Goal: Task Accomplishment & Management: Complete application form

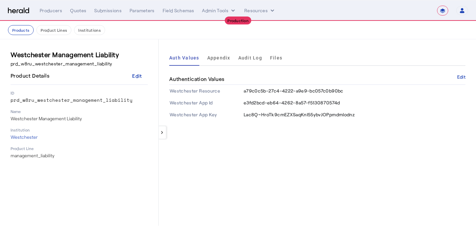
select select "**********"
click at [48, 17] on nav "**********" at bounding box center [238, 10] width 476 height 20
click at [51, 11] on div "Producers" at bounding box center [51, 10] width 22 height 7
select select "pfm_a9p2_hib_marketplace"
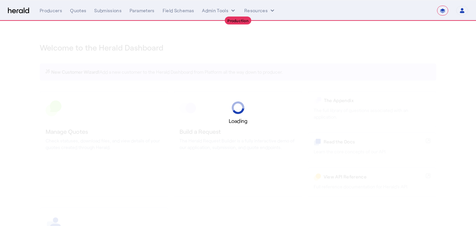
select select "**********"
select select "pfm_a9p2_hib_marketplace"
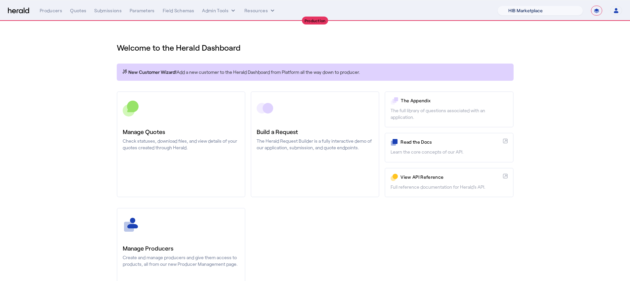
click at [476, 6] on select "1Fort Affinity Risk Arlington [PERSON_NAME] BindHQ Bunker CRC Campus Coverage C…" at bounding box center [540, 11] width 86 height 10
click at [70, 11] on div "Quotes" at bounding box center [78, 10] width 16 height 7
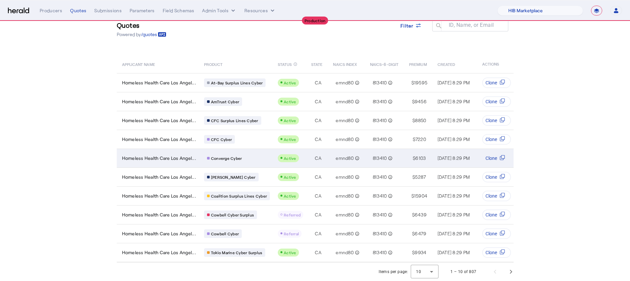
scroll to position [25, 0]
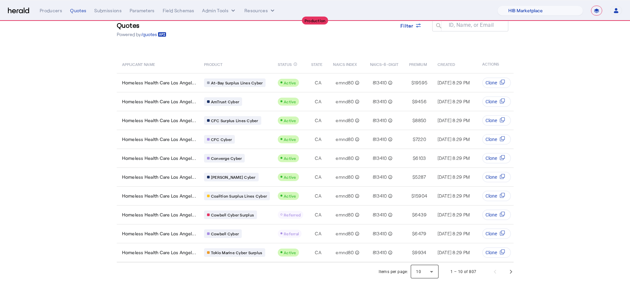
click at [430, 226] on div at bounding box center [425, 271] width 28 height 16
click at [419, 226] on span "25" at bounding box center [427, 238] width 17 height 8
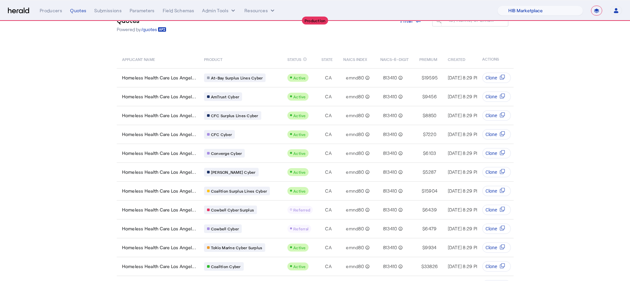
click at [75, 134] on section "Quotes Powered by /quotes Filter ID, Name, or Email search APPLICANT NAME PRODU…" at bounding box center [315, 277] width 630 height 562
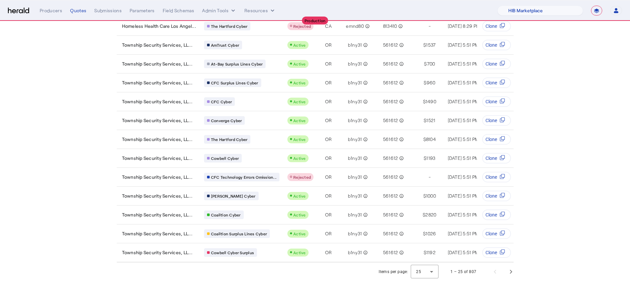
scroll to position [308, 0]
click at [476, 226] on span "Next page" at bounding box center [511, 271] width 16 height 16
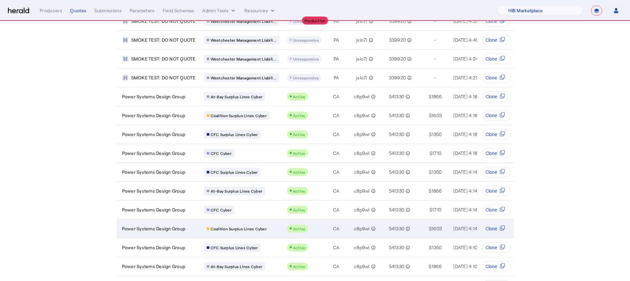
scroll to position [0, 0]
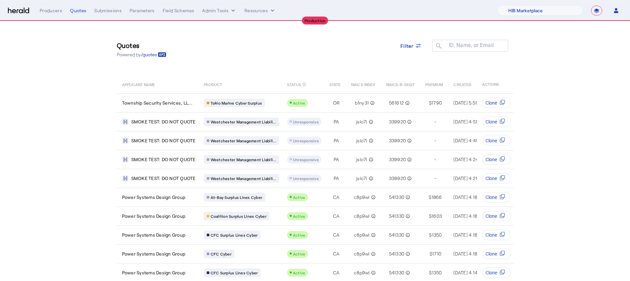
click at [476, 16] on nav "**********" at bounding box center [315, 10] width 630 height 20
click at [476, 9] on select "**********" at bounding box center [596, 11] width 11 height 10
select select "*******"
click at [476, 6] on select "**********" at bounding box center [596, 11] width 11 height 10
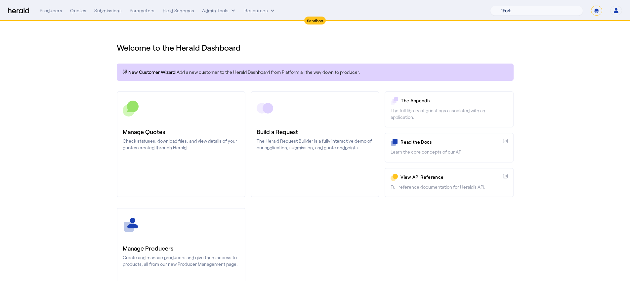
click at [476, 12] on select "1Fort Acrisure Acturis Affinity Advisors Affinity Risk Agentero AmWins Anzen Ao…" at bounding box center [536, 11] width 93 height 10
select select "pfm_z9k1_growthmill"
click at [476, 6] on select "1Fort Acrisure Acturis Affinity Advisors Affinity Risk Agentero AmWins Anzen Ao…" at bounding box center [536, 11] width 93 height 10
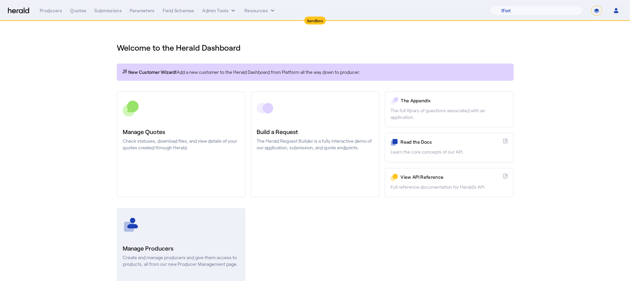
click at [189, 226] on h3 "Manage Producers" at bounding box center [181, 247] width 117 height 9
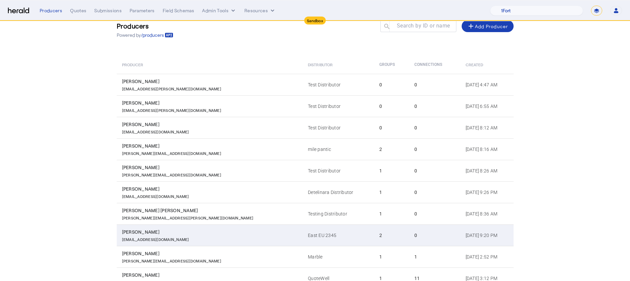
scroll to position [78, 0]
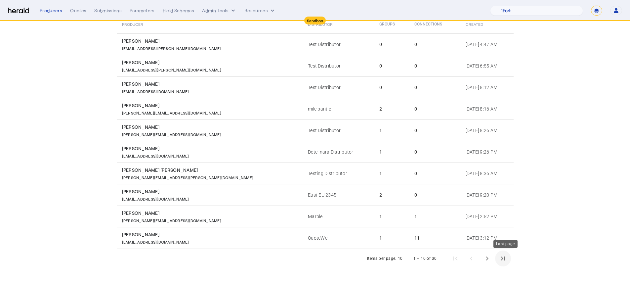
click at [476, 226] on span "Last page" at bounding box center [503, 258] width 16 height 16
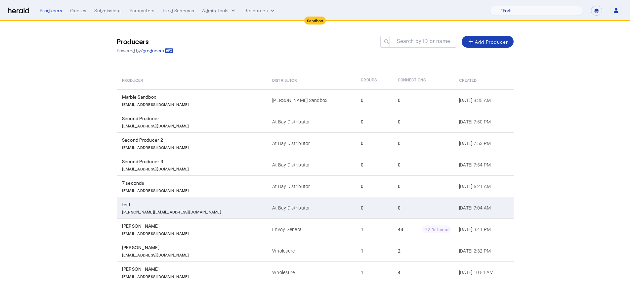
scroll to position [25, 0]
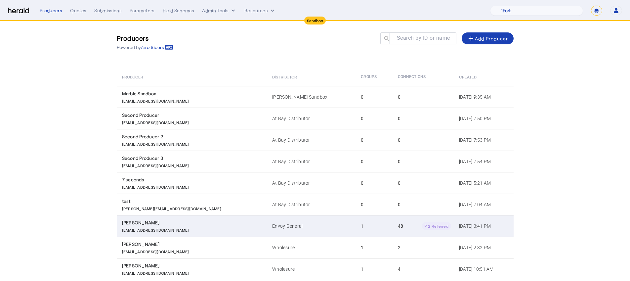
click at [355, 216] on td "1" at bounding box center [373, 225] width 37 height 21
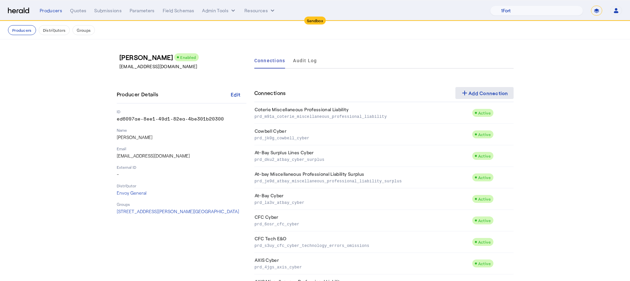
click at [476, 91] on div "add Add Connection" at bounding box center [484, 93] width 48 height 8
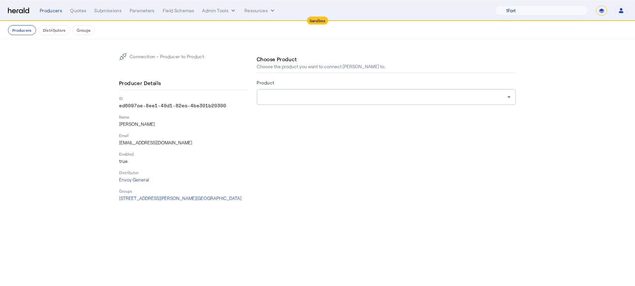
click at [476, 101] on div at bounding box center [386, 97] width 249 height 16
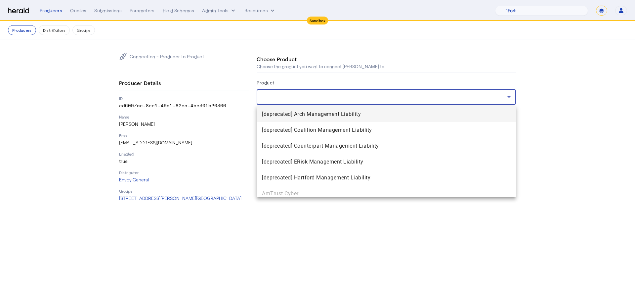
click at [450, 95] on div at bounding box center [317, 143] width 635 height 286
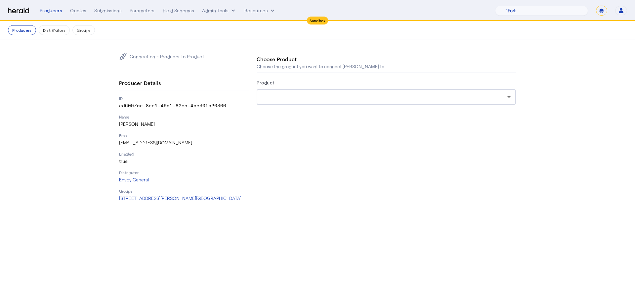
click at [344, 177] on div "Choose Product Choose the product you want to connect Andy Potter to. Product" at bounding box center [386, 127] width 259 height 149
click at [229, 20] on nav "Sandbox Menu Producers Quotes Submissions Parameters Field Schemas Admin Tools …" at bounding box center [317, 10] width 635 height 20
click at [228, 11] on button "Admin Tools" at bounding box center [219, 10] width 34 height 7
click at [230, 25] on span "Platforms Manager" at bounding box center [231, 24] width 48 height 8
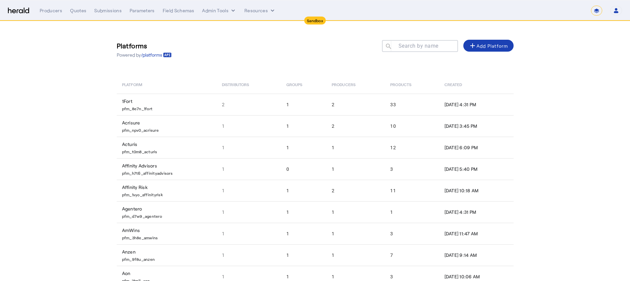
click at [421, 44] on mat-label "Search by name" at bounding box center [418, 46] width 40 height 6
click at [421, 44] on input "Search by name" at bounding box center [423, 46] width 60 height 8
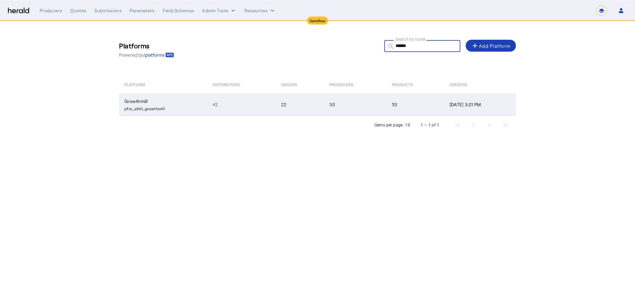
type input "******"
click at [386, 114] on td "53" at bounding box center [415, 105] width 58 height 22
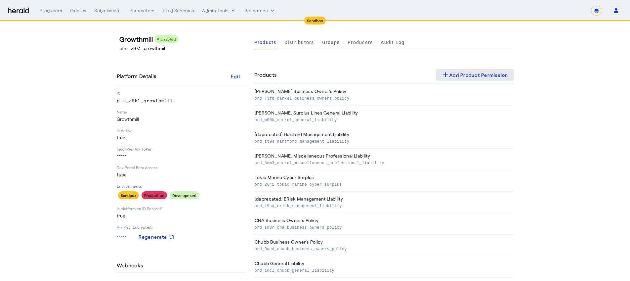
click at [476, 80] on span at bounding box center [474, 75] width 77 height 16
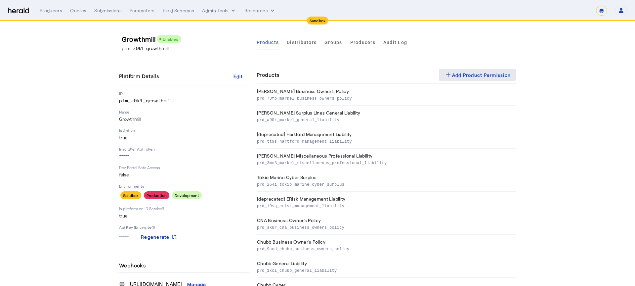
select select "pfm_z9k1_growthmill"
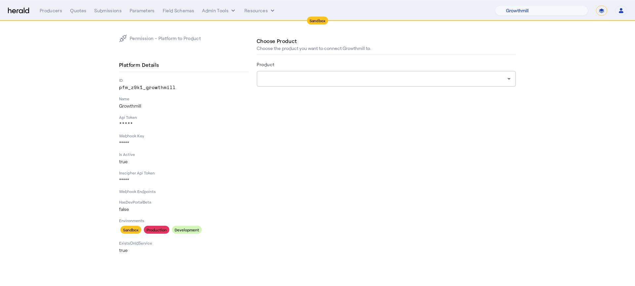
click at [318, 83] on div at bounding box center [386, 79] width 249 height 16
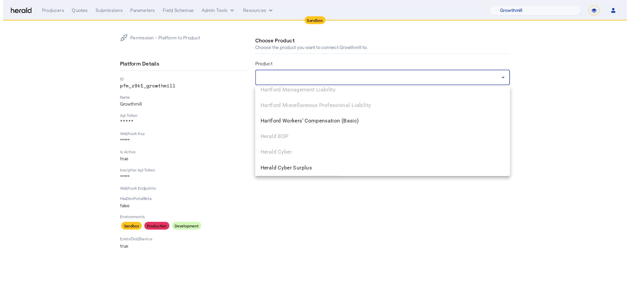
scroll to position [1130, 0]
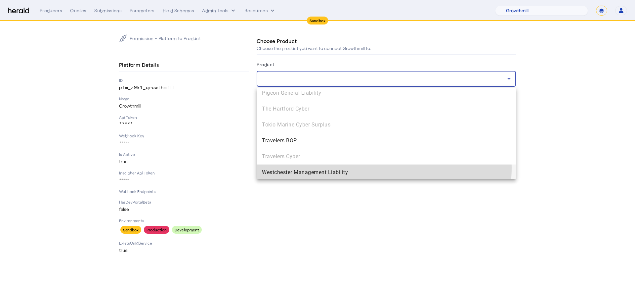
click at [348, 167] on mat-option "Westchester Management Liability" at bounding box center [386, 172] width 259 height 16
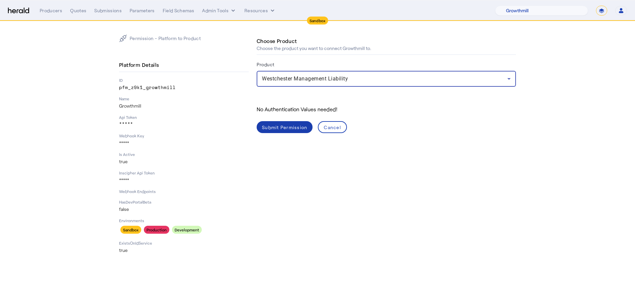
click at [293, 130] on div "Submit Permission" at bounding box center [284, 127] width 45 height 7
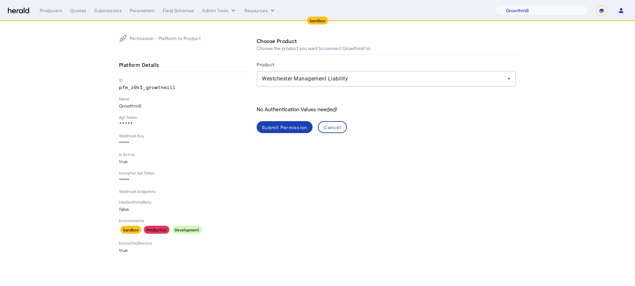
click at [396, 147] on div "Choose Product Choose the product you want to connect Growthmill to. Product We…" at bounding box center [386, 143] width 259 height 219
click at [286, 131] on span at bounding box center [285, 127] width 56 height 16
click at [34, 8] on div "Menu Producers Quotes Submissions Parameters Field Schemas Admin Tools Resource…" at bounding box center [317, 11] width 619 height 10
click at [49, 13] on div "Producers" at bounding box center [51, 10] width 22 height 7
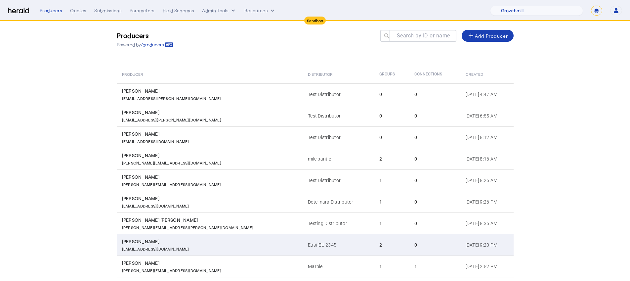
scroll to position [78, 0]
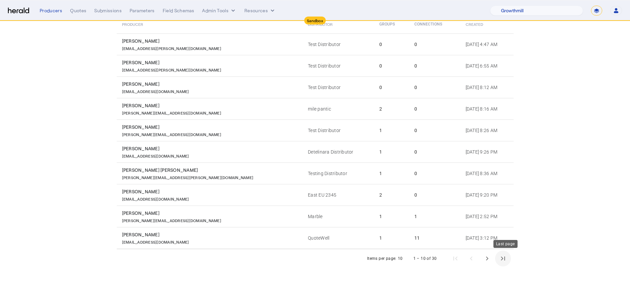
click at [476, 226] on span "Last page" at bounding box center [503, 258] width 16 height 16
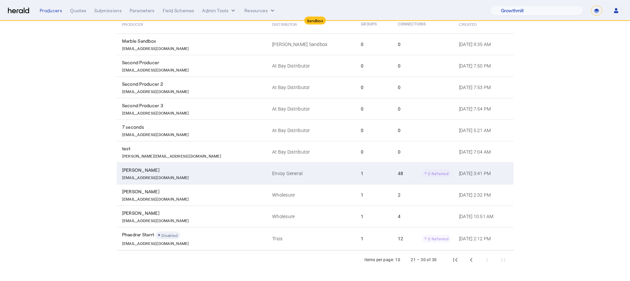
click at [398, 175] on div "48 2 Referred" at bounding box center [424, 173] width 53 height 8
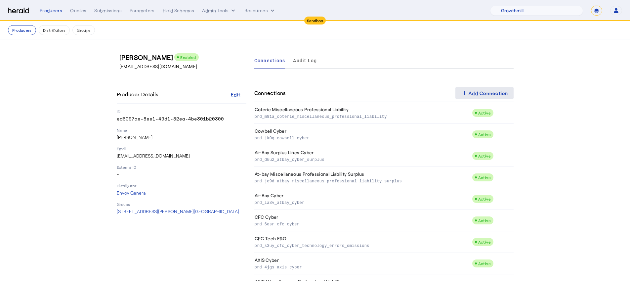
click at [476, 93] on div "add Add Connection" at bounding box center [484, 93] width 48 height 8
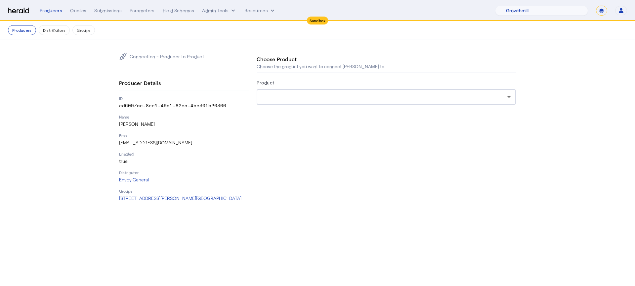
click at [370, 102] on div at bounding box center [386, 97] width 249 height 16
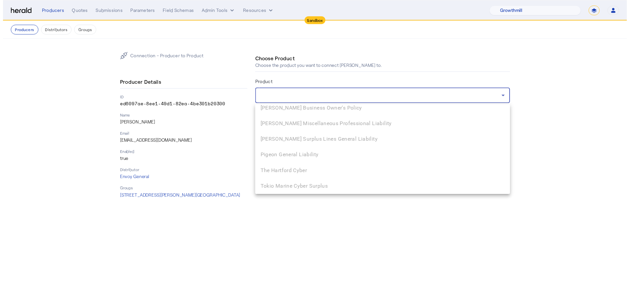
scroll to position [766, 0]
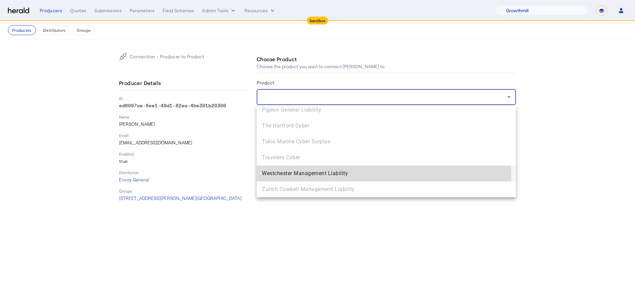
click at [358, 176] on span "Westchester Management Liability" at bounding box center [386, 173] width 249 height 8
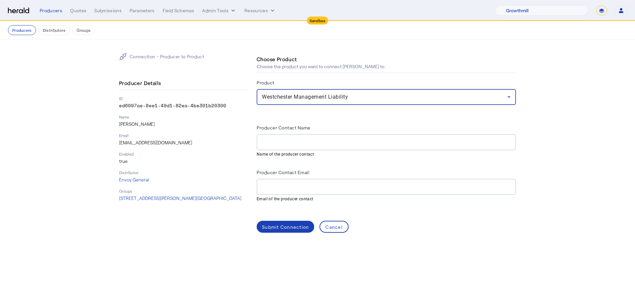
click at [275, 140] on input "Producer Contact Name" at bounding box center [386, 142] width 249 height 8
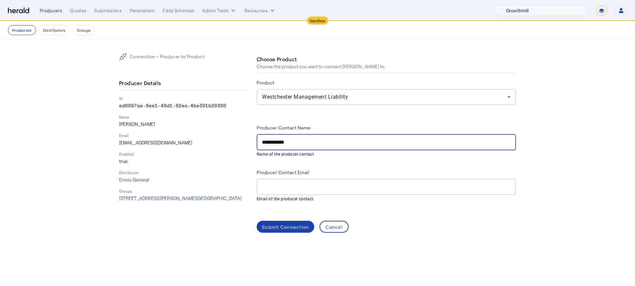
type input "**********"
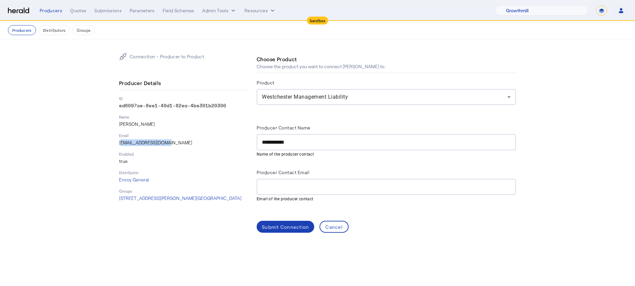
drag, startPoint x: 170, startPoint y: 141, endPoint x: 118, endPoint y: 142, distance: 51.9
click at [118, 142] on div "**********" at bounding box center [317, 142] width 423 height 206
copy p "andy@growthmill.com"
click at [330, 177] on div "Producer Contact Email" at bounding box center [386, 173] width 259 height 11
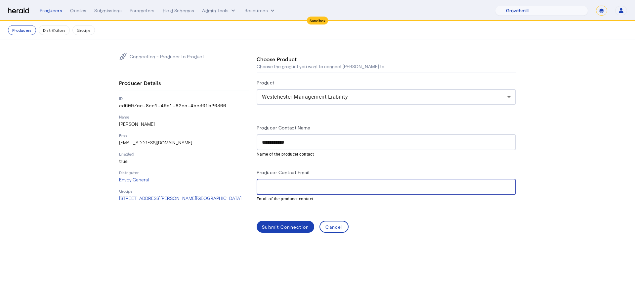
click at [334, 189] on input "Producer Contact Email" at bounding box center [386, 187] width 249 height 8
paste input "**********"
type input "**********"
click at [288, 221] on span at bounding box center [286, 227] width 58 height 16
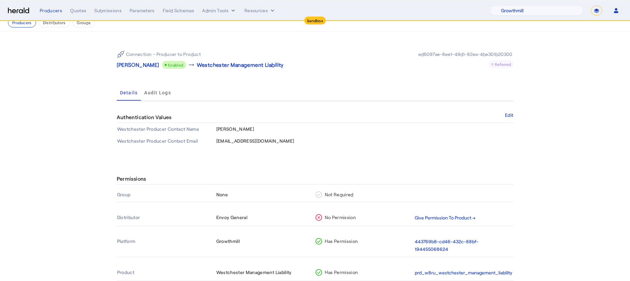
scroll to position [21, 0]
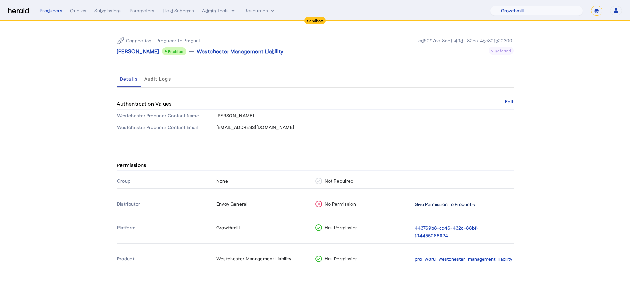
click at [446, 204] on button "Give Permission To Product →" at bounding box center [445, 204] width 61 height 8
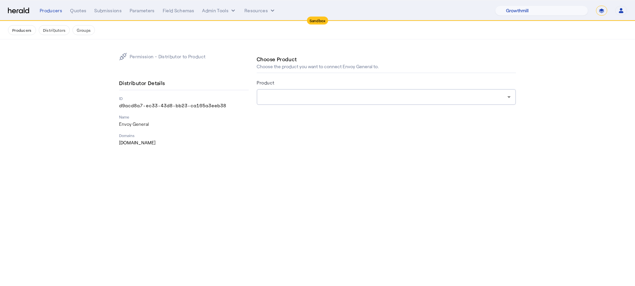
click at [410, 117] on div at bounding box center [386, 118] width 259 height 11
click at [409, 96] on div at bounding box center [384, 97] width 245 height 8
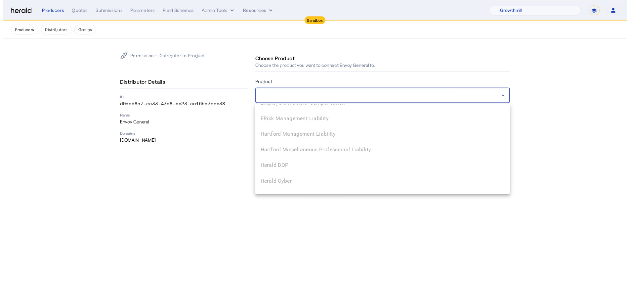
scroll to position [766, 0]
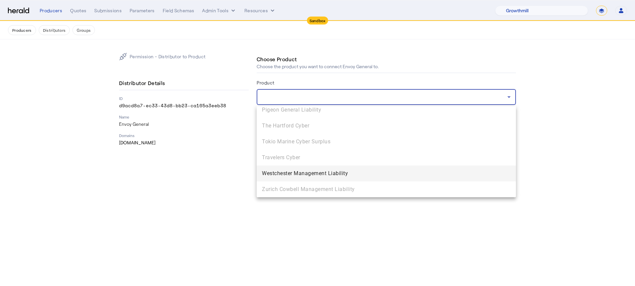
click at [384, 177] on span "Westchester Management Liability" at bounding box center [386, 173] width 249 height 8
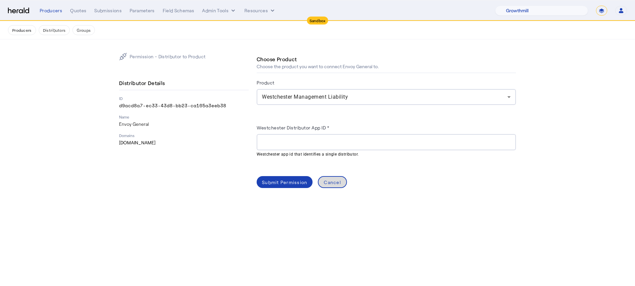
click at [328, 179] on div "Cancel" at bounding box center [332, 182] width 17 height 7
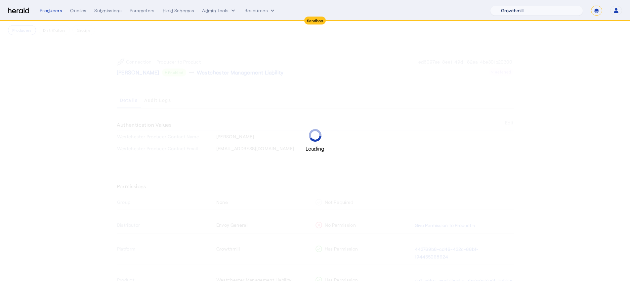
click at [476, 10] on select "1Fort Acrisure Acturis Affinity Advisors Affinity Risk Agentero AmWins Anzen Ao…" at bounding box center [536, 11] width 93 height 10
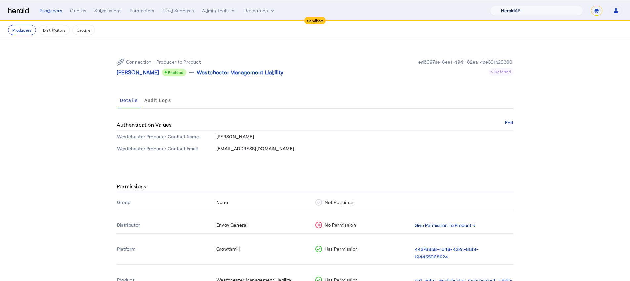
click at [476, 6] on select "1Fort Acrisure Acturis Affinity Advisors Affinity Risk Agentero AmWins Anzen Ao…" at bounding box center [536, 11] width 93 height 10
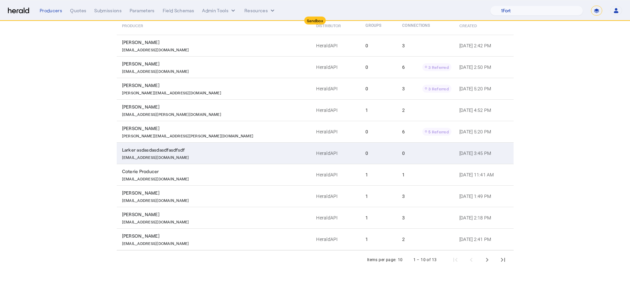
scroll to position [78, 0]
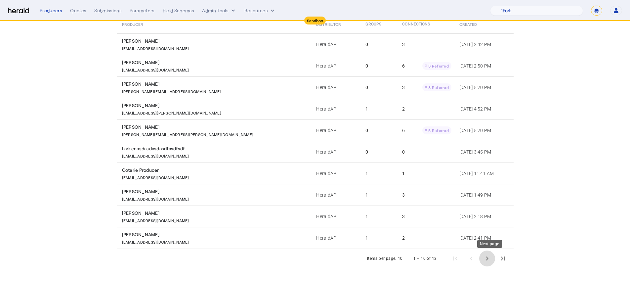
click at [476, 226] on span "Next page" at bounding box center [487, 258] width 16 height 16
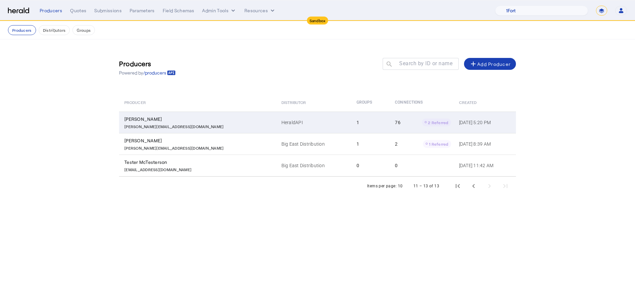
click at [395, 120] on div "76 2 Referred" at bounding box center [423, 122] width 56 height 8
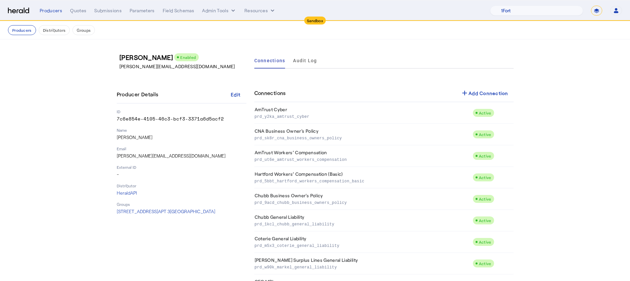
scroll to position [1468, 0]
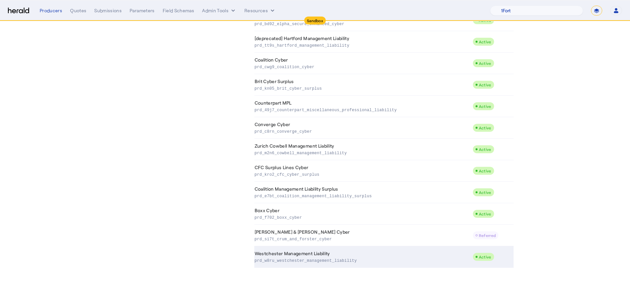
click at [382, 226] on p "prd_w8ru_westchester_management_liability" at bounding box center [362, 260] width 215 height 7
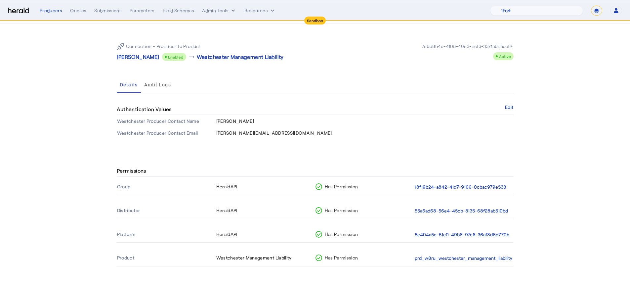
scroll to position [22, 0]
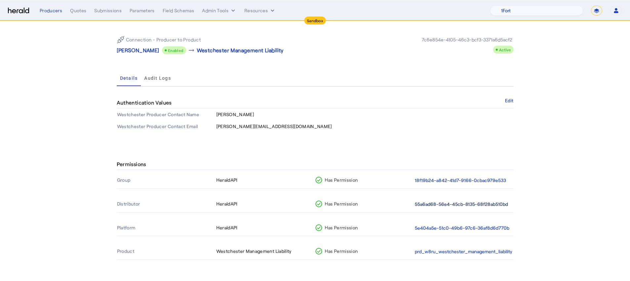
click at [431, 202] on button "55a6ad68-56e4-45cb-8135-68f28ab510bd" at bounding box center [461, 204] width 93 height 8
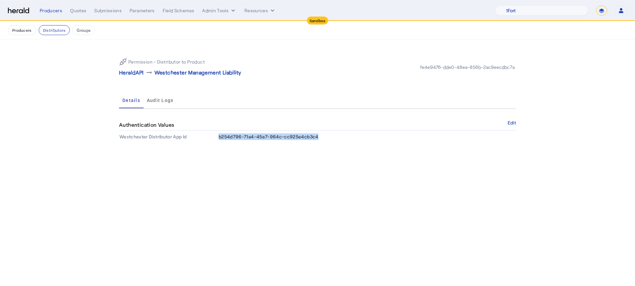
drag, startPoint x: 323, startPoint y: 136, endPoint x: 219, endPoint y: 135, distance: 103.5
click at [219, 135] on td "b254d796-71a4-45e7-964c-cc925e4cb3c4" at bounding box center [367, 137] width 298 height 12
copy span "b254d796-71a4-45e7-964c-cc925e4cb3c4"
click at [476, 11] on select "1Fort Acrisure Acturis Affinity Advisors Affinity Risk Agentero AmWins Anzen Ao…" at bounding box center [541, 11] width 93 height 10
select select "pfm_z9k1_growthmill"
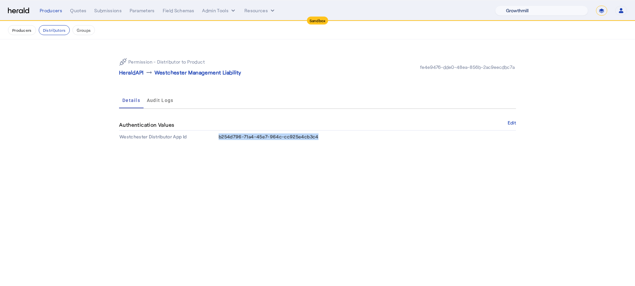
click at [476, 6] on select "1Fort Acrisure Acturis Affinity Advisors Affinity Risk Agentero AmWins Anzen Ao…" at bounding box center [541, 11] width 93 height 10
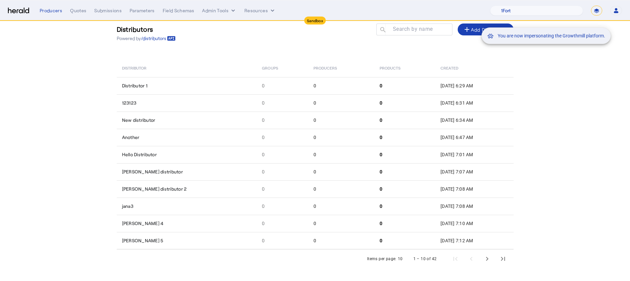
scroll to position [35, 0]
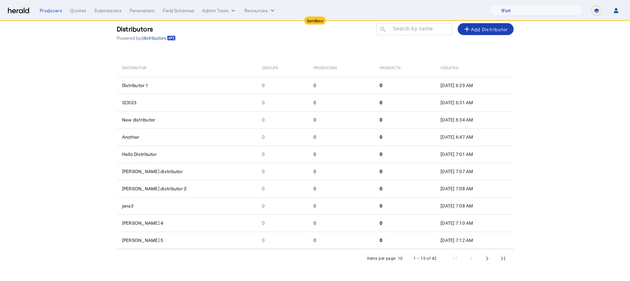
click at [476, 190] on section "Distributors Powered by /distributors Search by name search add Add Distributor…" at bounding box center [315, 143] width 630 height 276
click at [476, 226] on span "Last page" at bounding box center [503, 258] width 16 height 16
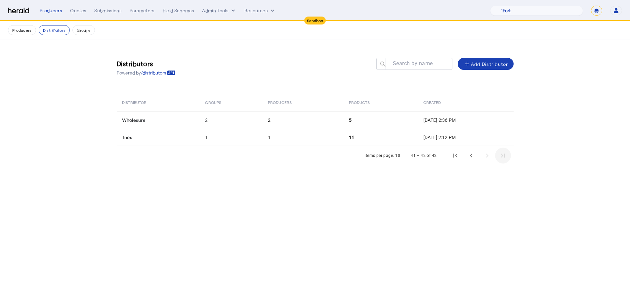
scroll to position [0, 0]
click at [476, 156] on span "Previous page" at bounding box center [473, 155] width 16 height 16
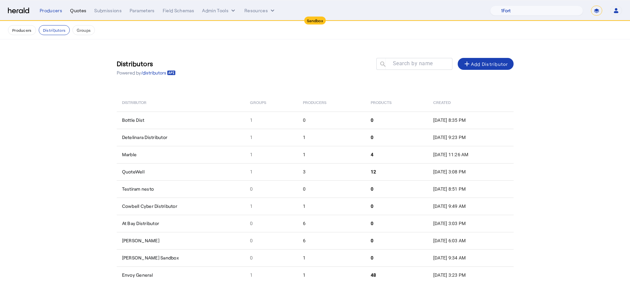
click at [71, 12] on div "Quotes" at bounding box center [78, 10] width 16 height 7
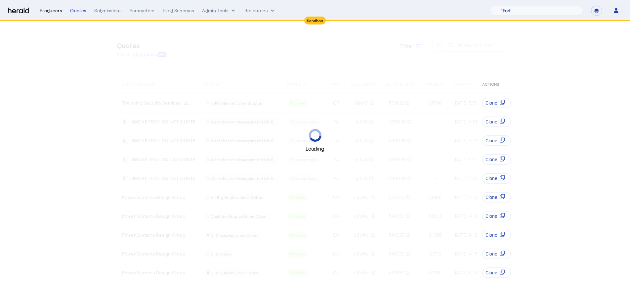
click at [54, 11] on div "Producers" at bounding box center [51, 10] width 22 height 7
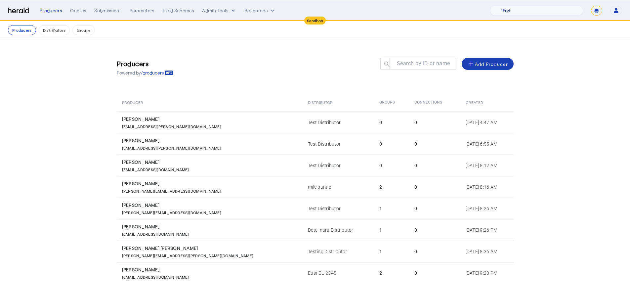
click at [476, 13] on select "1Fort Acrisure Acturis Affinity Advisors Affinity Risk Agentero AmWins Anzen Ao…" at bounding box center [536, 11] width 93 height 10
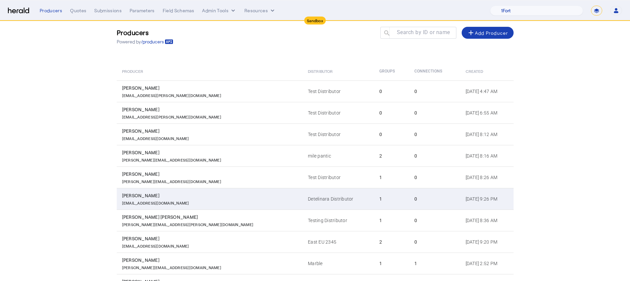
scroll to position [78, 0]
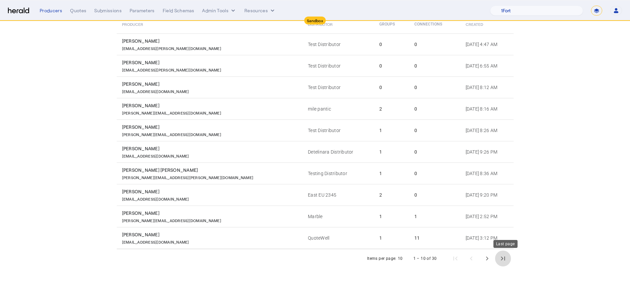
click at [476, 226] on span "Last page" at bounding box center [503, 258] width 16 height 16
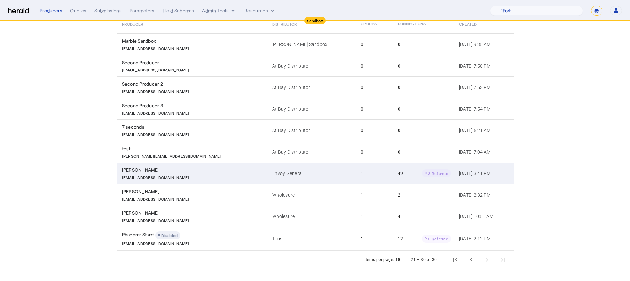
click at [392, 178] on td "49 3 Referred" at bounding box center [422, 172] width 61 height 21
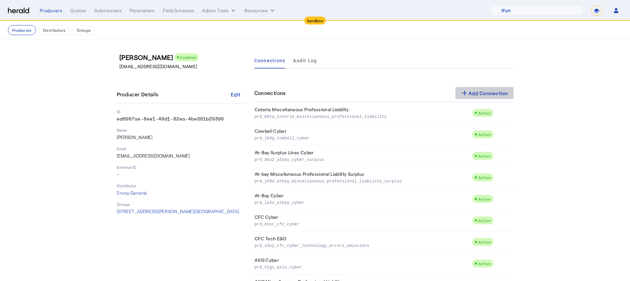
click at [476, 92] on div "add Add Connection" at bounding box center [484, 93] width 48 height 8
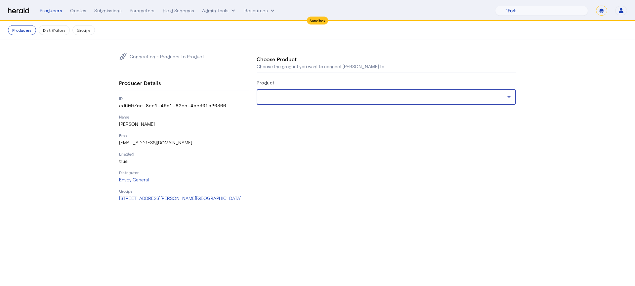
click at [374, 96] on div at bounding box center [384, 97] width 245 height 8
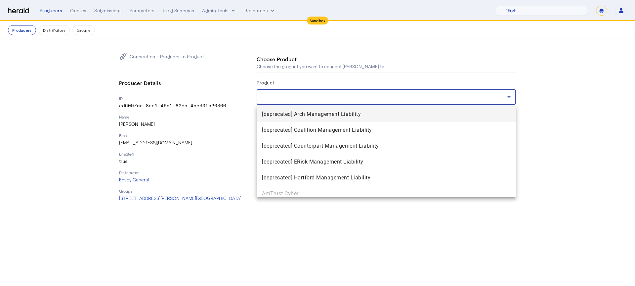
click at [282, 99] on div at bounding box center [317, 143] width 635 height 286
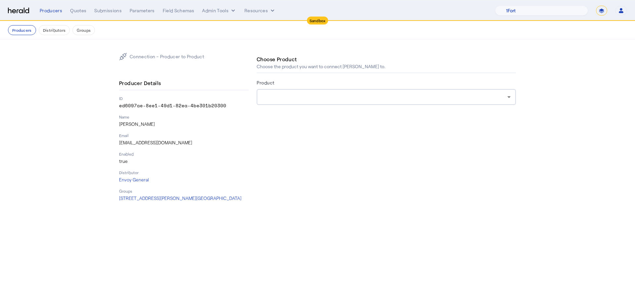
click at [17, 24] on nav "Producers Distributors Groups" at bounding box center [317, 30] width 635 height 18
click at [19, 30] on button "Producers" at bounding box center [22, 30] width 28 height 10
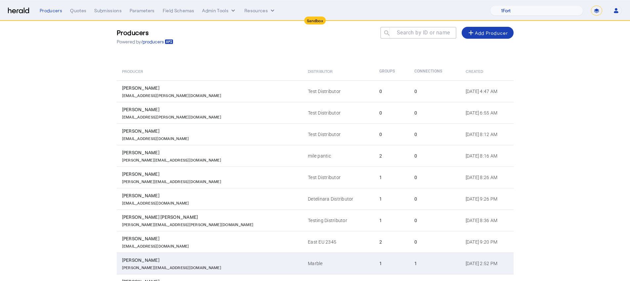
scroll to position [78, 0]
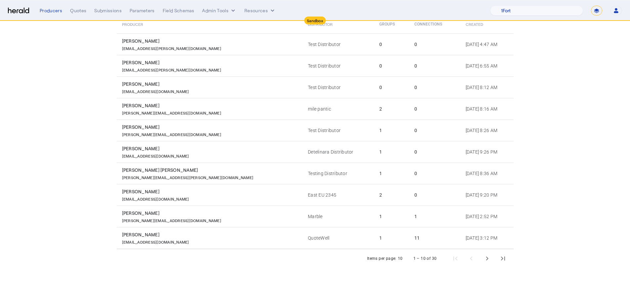
click at [476, 226] on div "Producers Powered by /producers Search by ID or name search add Add Producer Pr…" at bounding box center [314, 120] width 423 height 319
click at [476, 226] on span "Last page" at bounding box center [503, 258] width 16 height 16
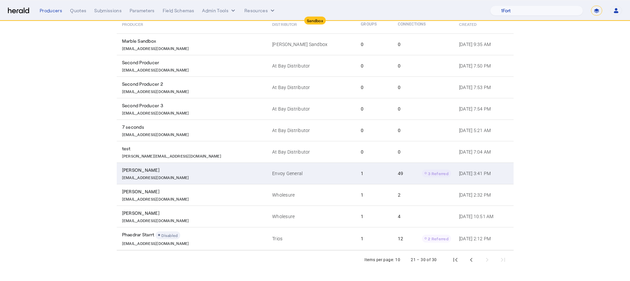
click at [398, 176] on div "49 3 Referred" at bounding box center [424, 173] width 53 height 8
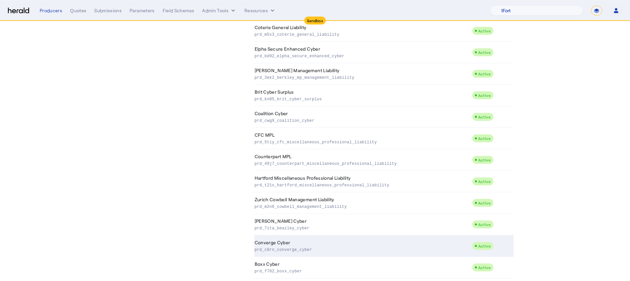
scroll to position [888, 0]
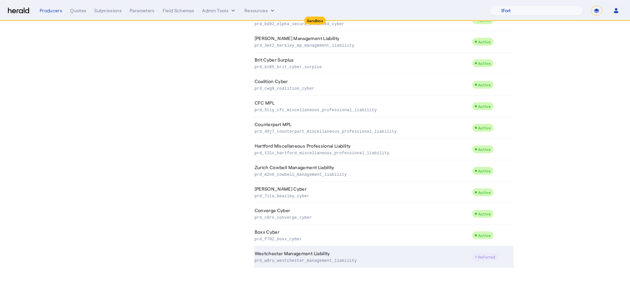
click at [414, 226] on td "Westchester Management Liability prd_w8ru_westchester_management_liability" at bounding box center [363, 256] width 218 height 21
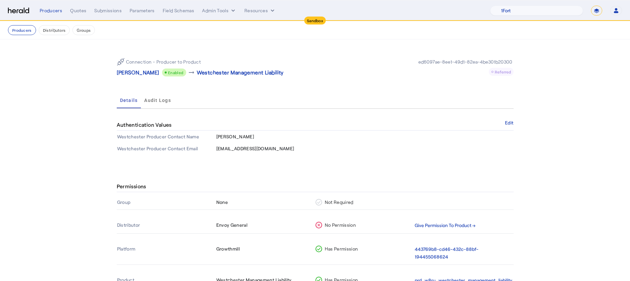
click at [435, 224] on button "Give Permission To Product →" at bounding box center [445, 225] width 61 height 8
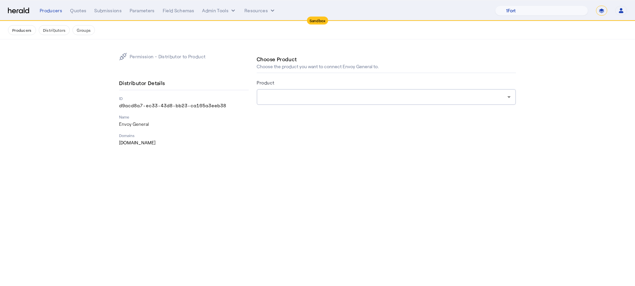
click at [288, 99] on div at bounding box center [384, 97] width 245 height 8
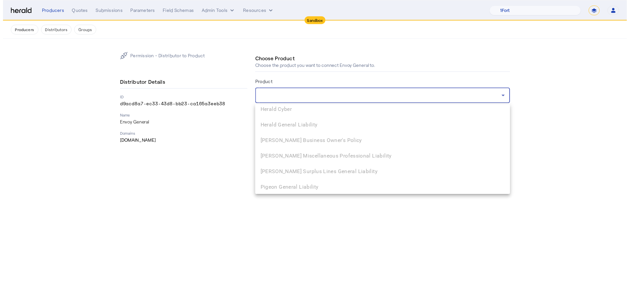
scroll to position [766, 0]
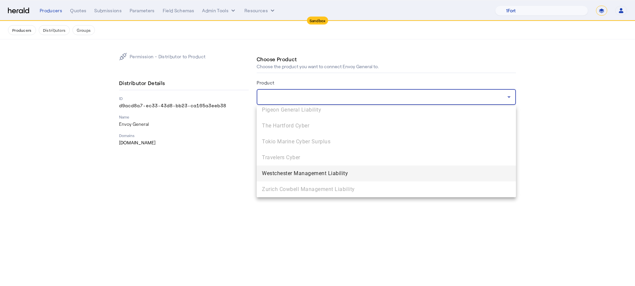
click at [313, 176] on span "Westchester Management Liability" at bounding box center [386, 173] width 249 height 8
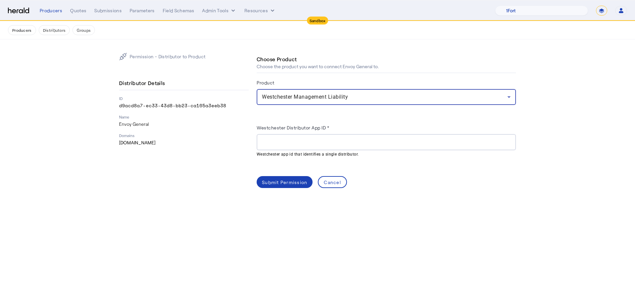
click at [303, 139] on input "Westchester Distributor App ID *" at bounding box center [386, 142] width 249 height 8
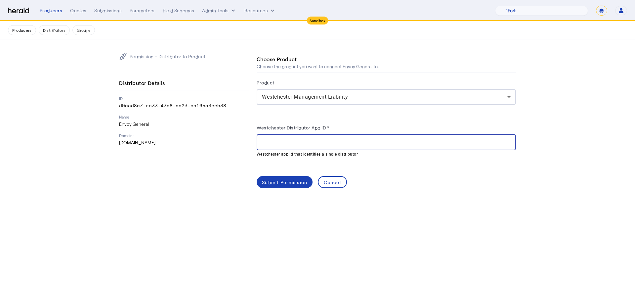
paste input "**********"
type input "**********"
click at [285, 179] on div "Submit Permission" at bounding box center [284, 182] width 45 height 7
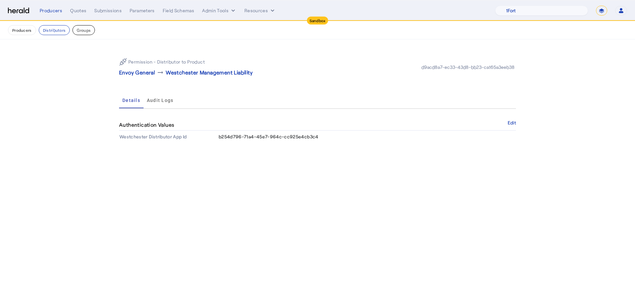
click at [78, 28] on button "Groups" at bounding box center [83, 30] width 22 height 10
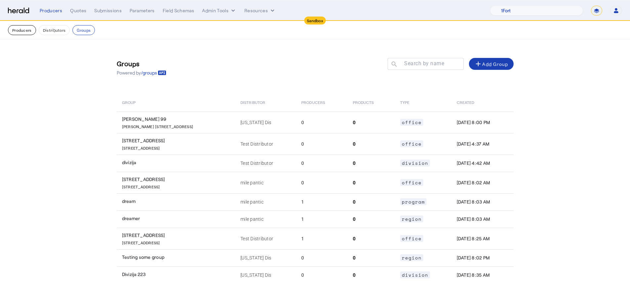
click at [34, 30] on button "Producers" at bounding box center [22, 30] width 28 height 10
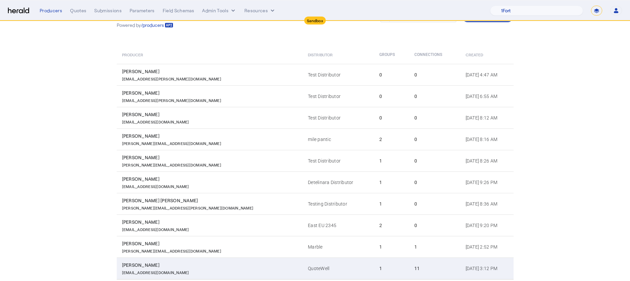
scroll to position [78, 0]
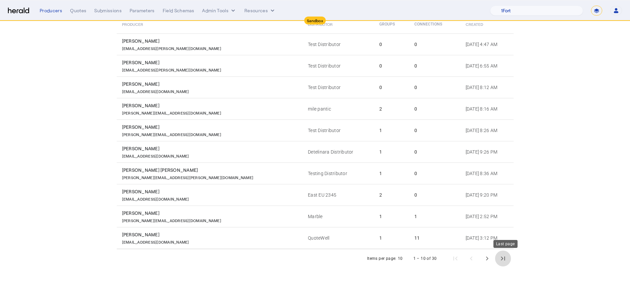
click at [476, 226] on span "Last page" at bounding box center [503, 258] width 16 height 16
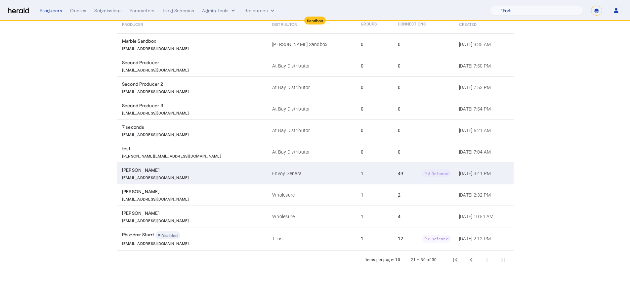
click at [398, 174] on div "49 3 Referred" at bounding box center [424, 173] width 53 height 8
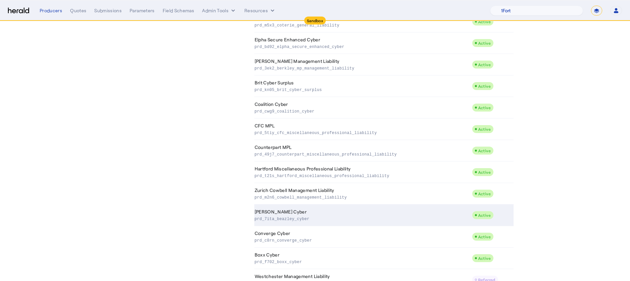
scroll to position [888, 0]
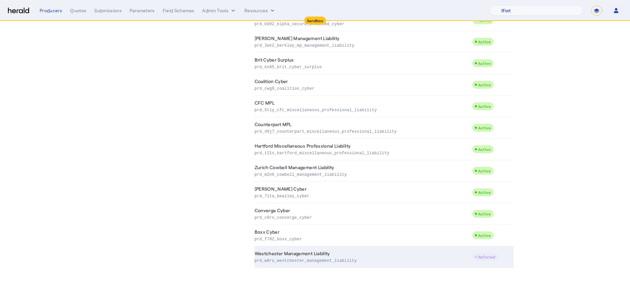
click at [476, 226] on td "Referred" at bounding box center [493, 256] width 42 height 21
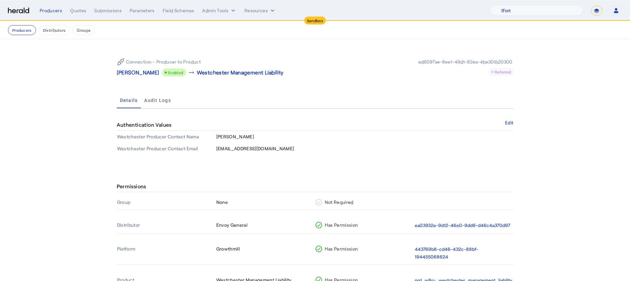
click at [453, 219] on th "ea03932e-9d12-46e0-9dd9-d46c4a370d97" at bounding box center [463, 226] width 99 height 16
click at [455, 222] on button "ea03932e-9d12-46e0-9dd9-d46c4a370d97" at bounding box center [463, 225] width 96 height 8
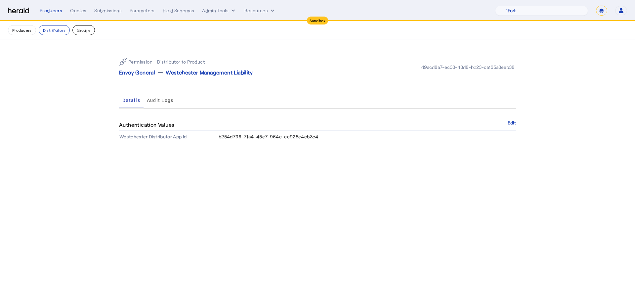
click at [78, 33] on button "Groups" at bounding box center [83, 30] width 22 height 10
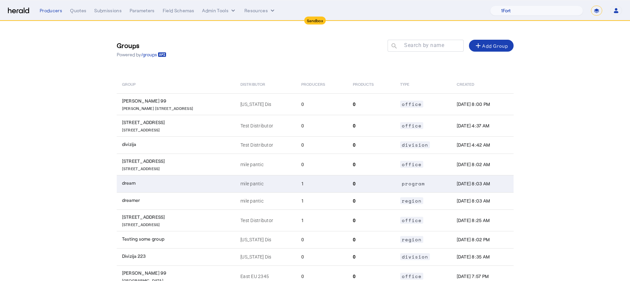
scroll to position [57, 0]
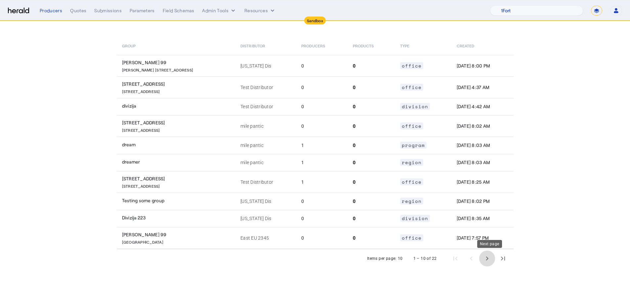
click at [476, 226] on span "Next page" at bounding box center [487, 258] width 16 height 16
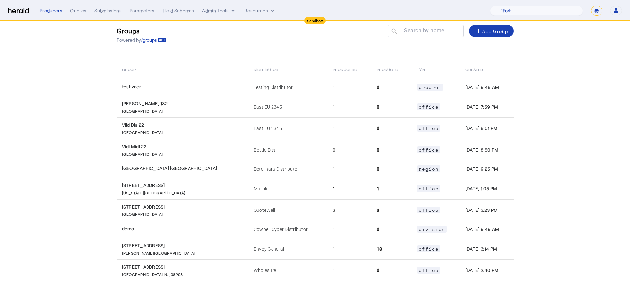
scroll to position [0, 0]
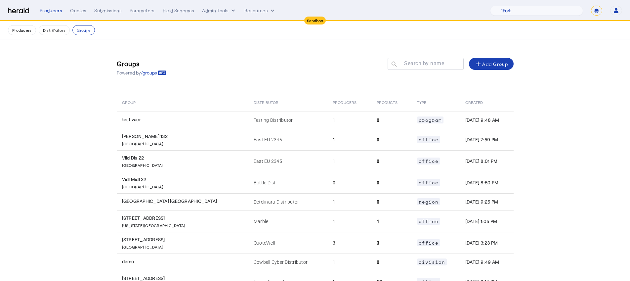
click at [20, 36] on nav "Producers Distributors Groups" at bounding box center [315, 30] width 630 height 18
click at [22, 33] on button "Producers" at bounding box center [22, 30] width 28 height 10
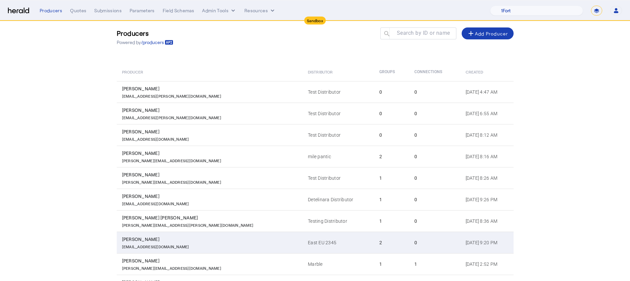
scroll to position [78, 0]
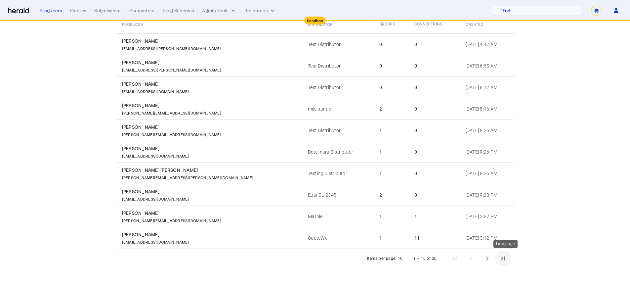
click at [476, 226] on span "Last page" at bounding box center [503, 258] width 16 height 16
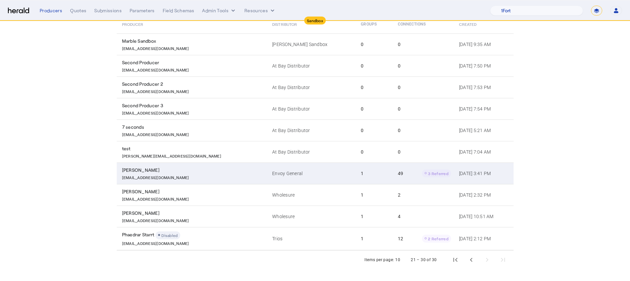
click at [303, 168] on td "Envoy General" at bounding box center [311, 172] width 89 height 21
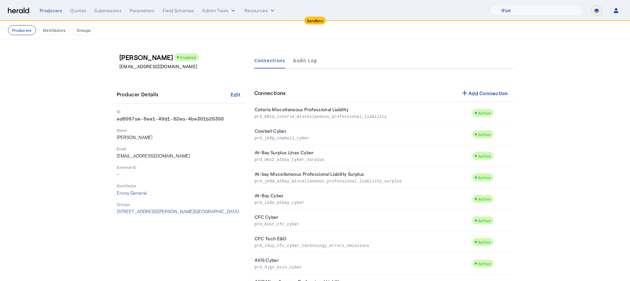
click at [183, 213] on span "123 Main St., Sherman Oaks, CA 91302" at bounding box center [178, 211] width 122 height 6
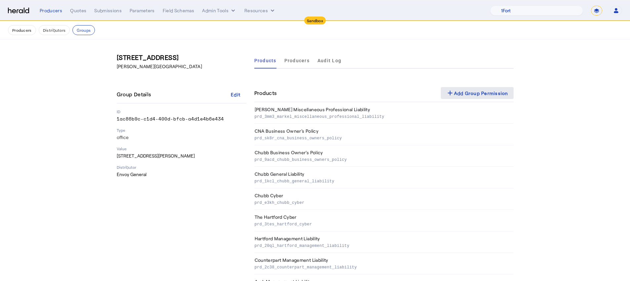
click at [476, 88] on span at bounding box center [477, 93] width 73 height 16
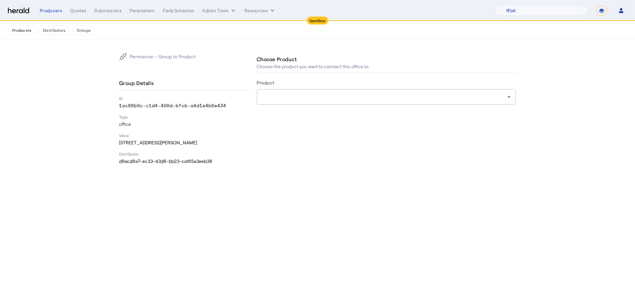
click at [328, 99] on div at bounding box center [384, 97] width 245 height 8
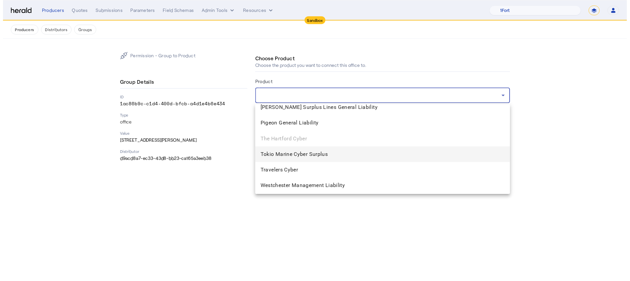
scroll to position [766, 0]
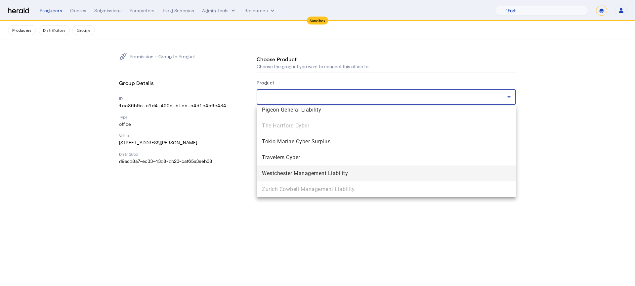
click at [362, 173] on span "Westchester Management Liability" at bounding box center [386, 173] width 249 height 8
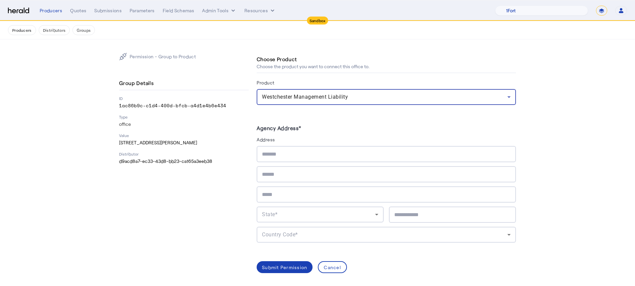
click at [349, 153] on input "text" at bounding box center [386, 154] width 249 height 8
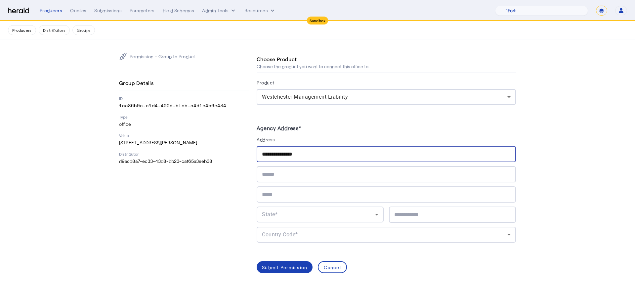
type input "**********"
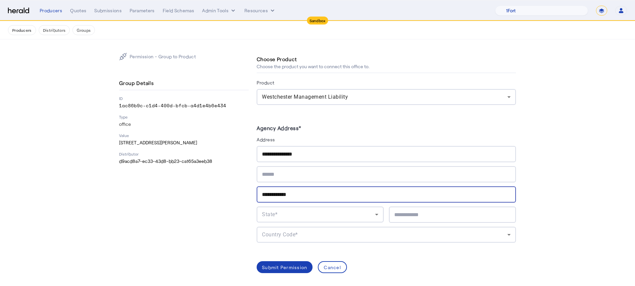
type input "**********"
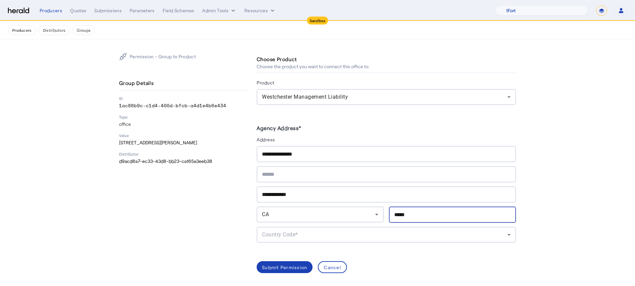
type input "*****"
click at [368, 226] on div "Country Code*" at bounding box center [384, 234] width 245 height 8
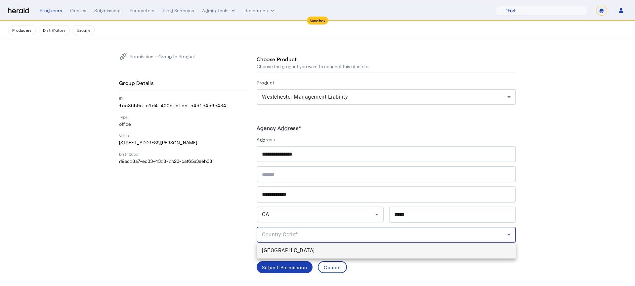
click at [366, 226] on span "[GEOGRAPHIC_DATA]" at bounding box center [386, 250] width 249 height 8
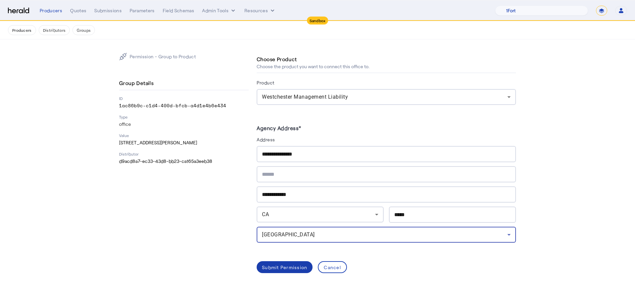
click at [280, 226] on div "Submit Permission" at bounding box center [284, 266] width 45 height 7
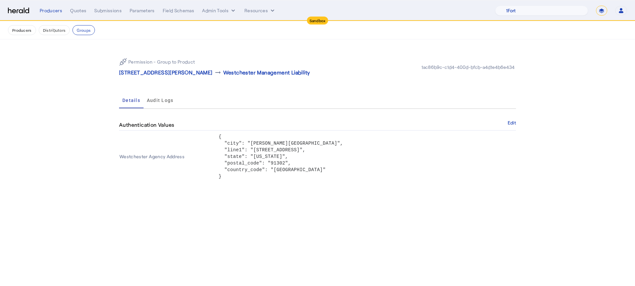
click at [24, 32] on button "Producers" at bounding box center [22, 30] width 28 height 10
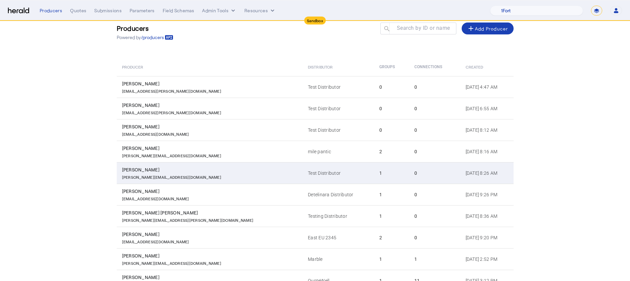
scroll to position [78, 0]
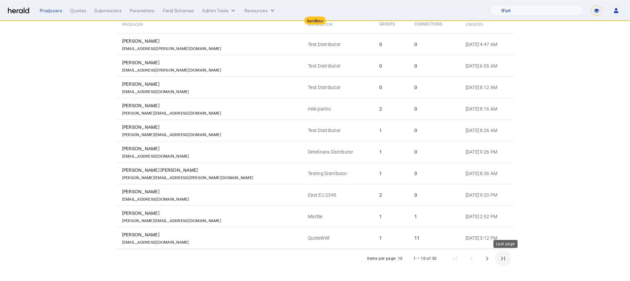
click at [476, 226] on span "Last page" at bounding box center [503, 258] width 16 height 16
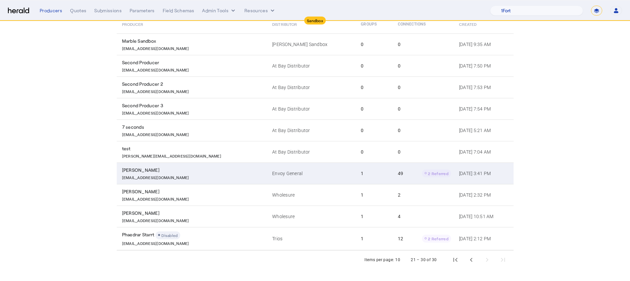
click at [392, 182] on td "49 2 Referred" at bounding box center [422, 172] width 61 height 21
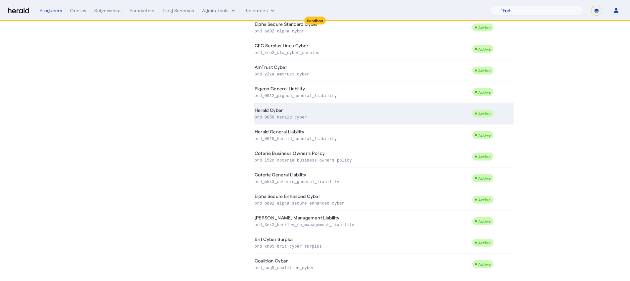
scroll to position [888, 0]
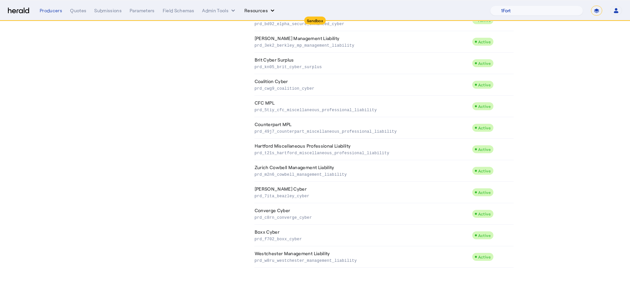
click at [264, 7] on button "Resources" at bounding box center [259, 10] width 31 height 7
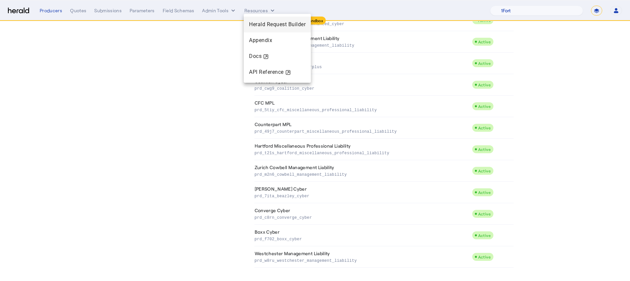
click at [246, 21] on div "Herald Request Builder" at bounding box center [277, 25] width 67 height 16
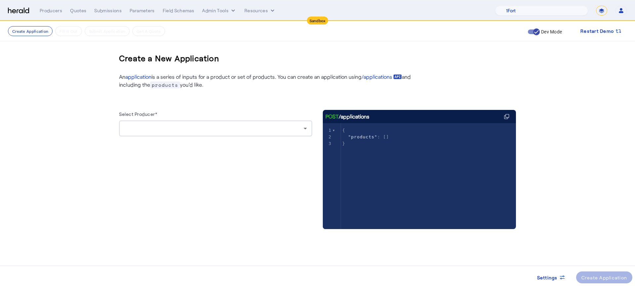
click at [228, 140] on div at bounding box center [215, 141] width 193 height 11
click at [219, 131] on div at bounding box center [213, 128] width 179 height 8
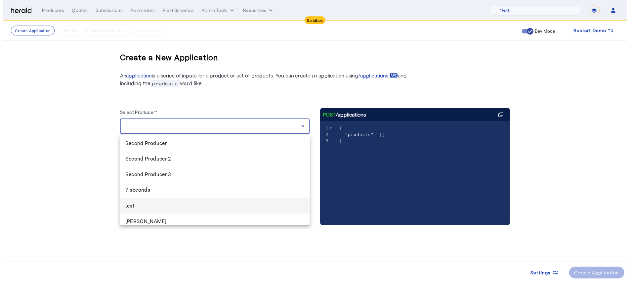
scroll to position [369, 0]
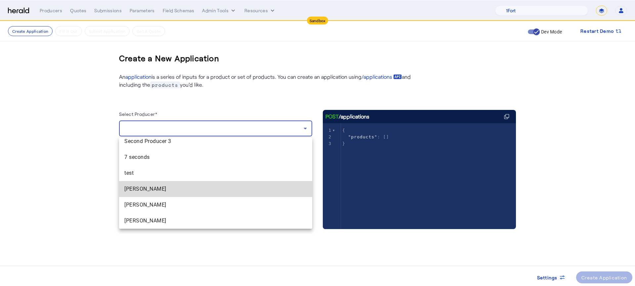
click at [229, 190] on span "[PERSON_NAME]" at bounding box center [215, 189] width 182 height 8
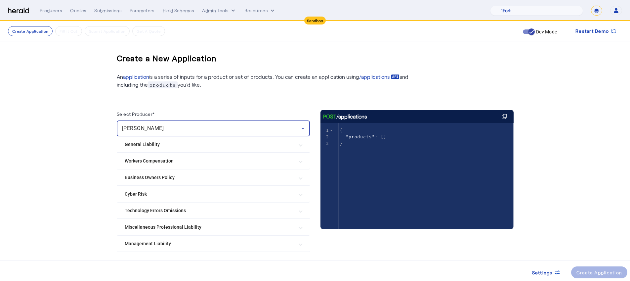
click at [204, 226] on Liability "Management Liability" at bounding box center [209, 243] width 169 height 7
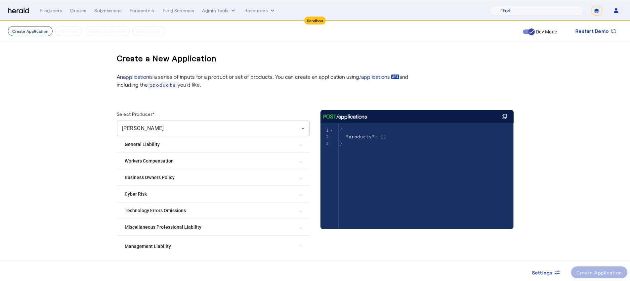
scroll to position [133, 0]
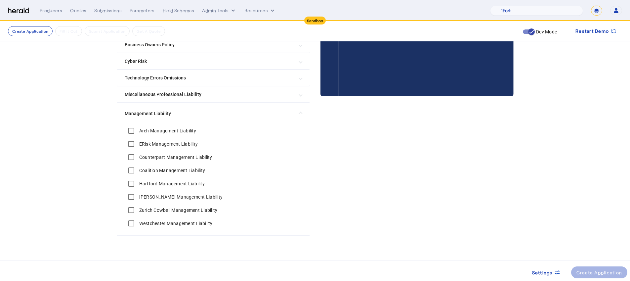
click at [205, 222] on label "Westchester Management Liability" at bounding box center [175, 223] width 75 height 7
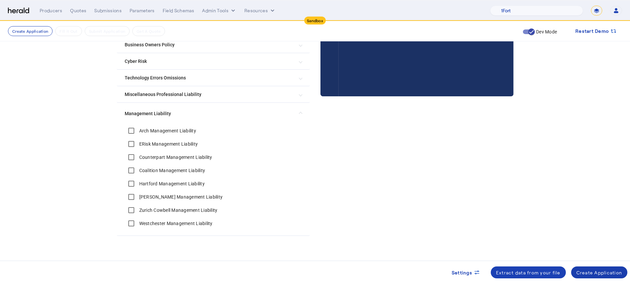
click at [476, 226] on span at bounding box center [599, 272] width 57 height 16
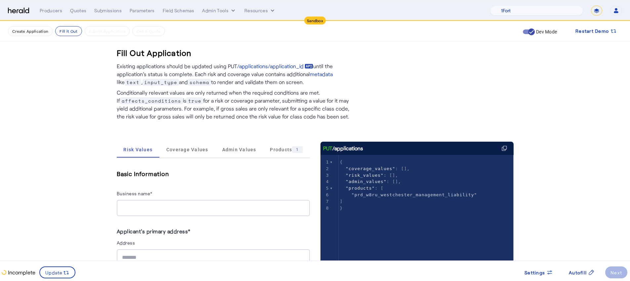
click at [200, 207] on input "Business name*" at bounding box center [213, 208] width 182 height 8
type input "**********"
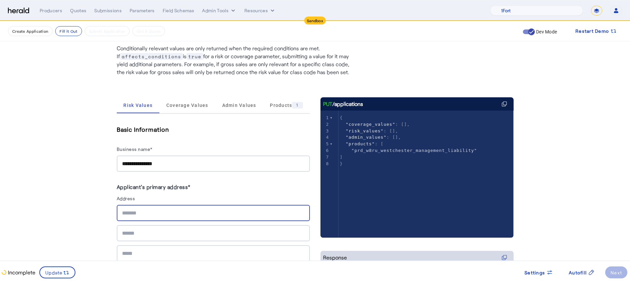
scroll to position [122, 0]
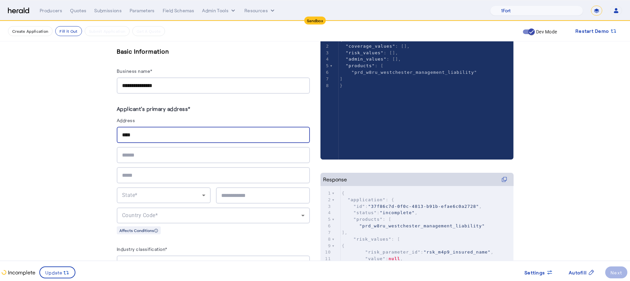
type input "**********"
type input "****"
type input "********"
type input "*****"
click at [185, 199] on div "State*" at bounding box center [163, 195] width 83 height 16
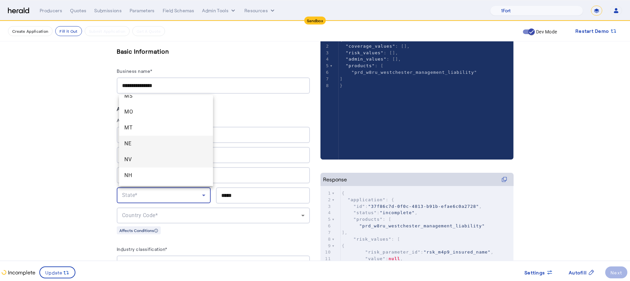
scroll to position [437, 0]
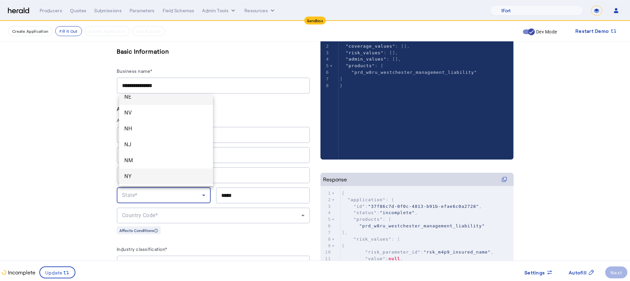
click at [166, 172] on span "NY" at bounding box center [165, 176] width 83 height 8
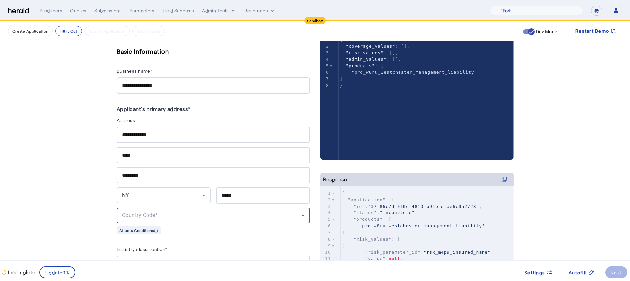
click at [189, 214] on div "Country Code*" at bounding box center [211, 215] width 179 height 8
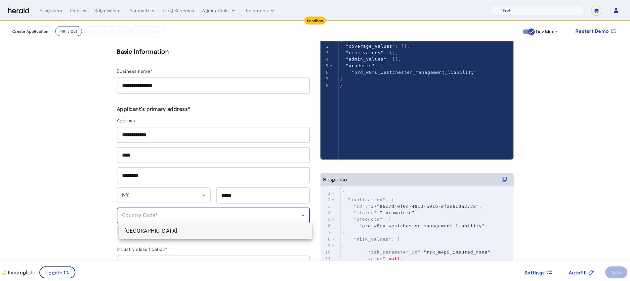
click at [199, 226] on span "[GEOGRAPHIC_DATA]" at bounding box center [215, 231] width 182 height 8
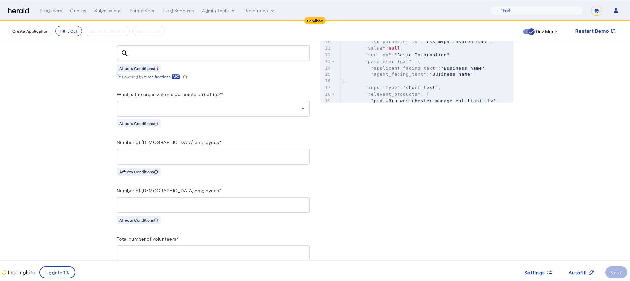
scroll to position [336, 0]
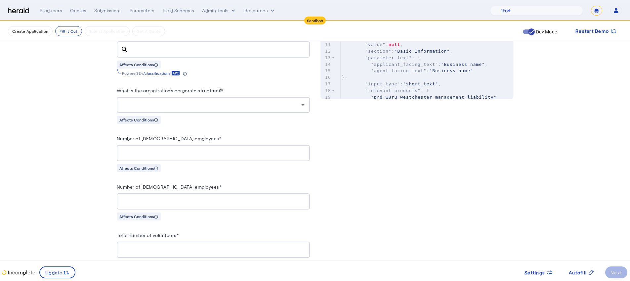
click at [189, 97] on div at bounding box center [213, 105] width 182 height 16
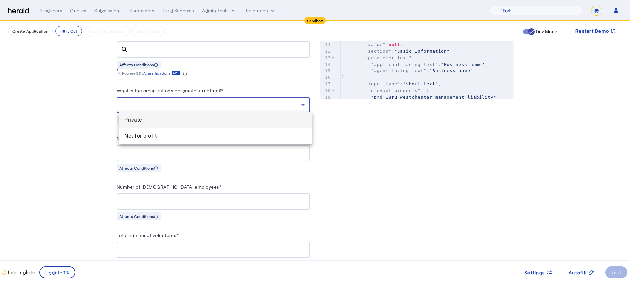
click at [186, 122] on span "Private" at bounding box center [215, 120] width 182 height 8
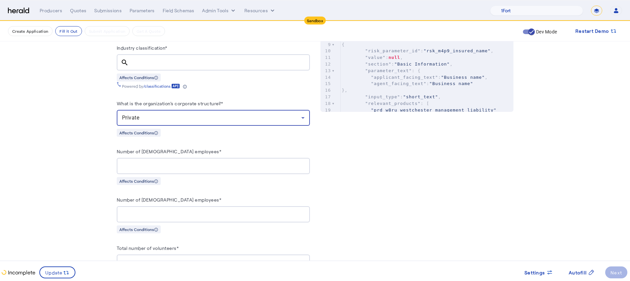
scroll to position [323, 0]
click at [172, 59] on input "Industry classification*" at bounding box center [219, 63] width 171 height 8
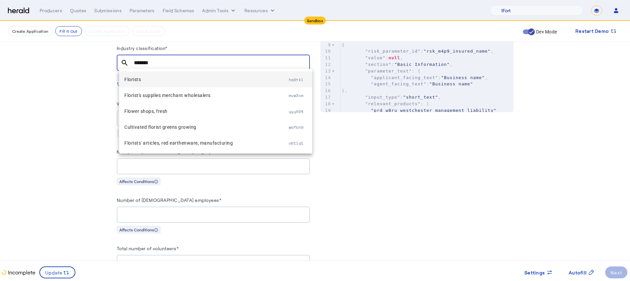
type input "*******"
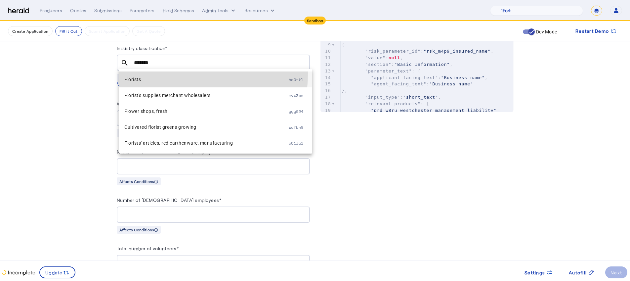
click at [153, 73] on mat-option "Florists hq0tkl" at bounding box center [215, 79] width 193 height 16
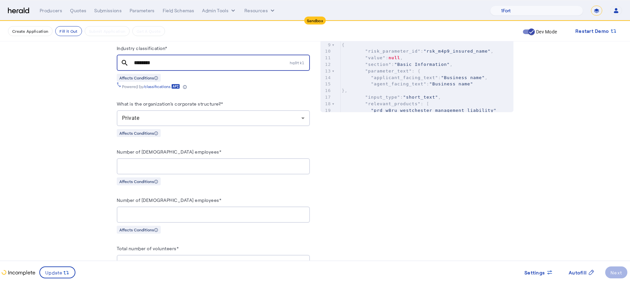
click at [59, 127] on fill-application-step "**********" at bounding box center [315, 151] width 630 height 906
click at [153, 165] on input "Number of full-time employees*" at bounding box center [213, 166] width 182 height 8
type input "**"
click at [92, 194] on fill-application-step "**********" at bounding box center [315, 151] width 630 height 906
click at [167, 214] on input "Number of part-time employees*" at bounding box center [213, 215] width 182 height 8
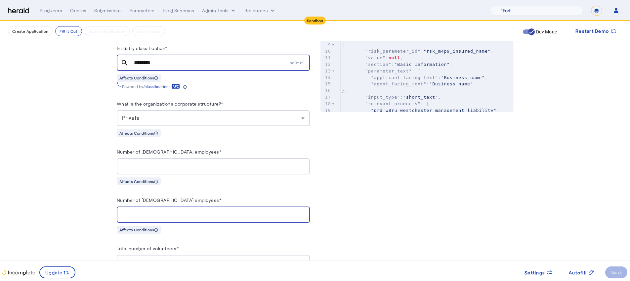
type input "*"
click at [207, 226] on div "**********" at bounding box center [213, 206] width 193 height 721
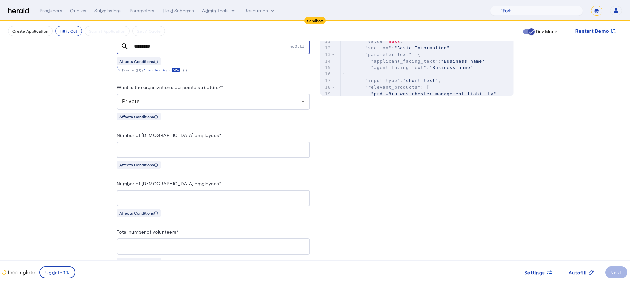
scroll to position [458, 0]
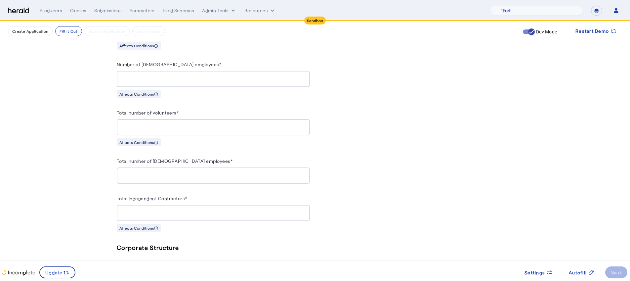
click at [169, 119] on div at bounding box center [213, 127] width 182 height 16
type input "*"
click at [177, 178] on div at bounding box center [213, 175] width 182 height 16
type input "*"
click at [178, 210] on input "Total Independent Contractors*" at bounding box center [213, 213] width 182 height 8
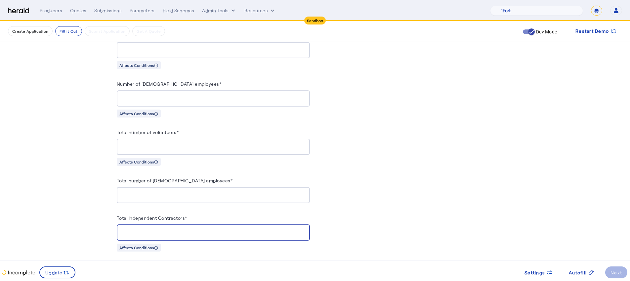
scroll to position [433, 0]
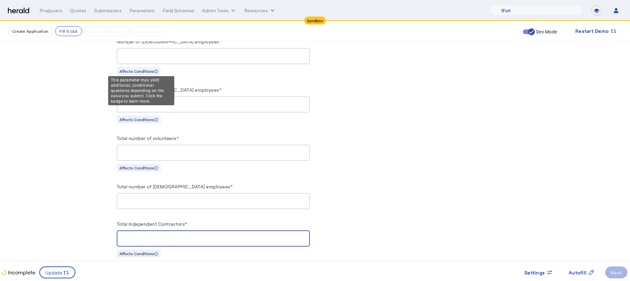
type input "*"
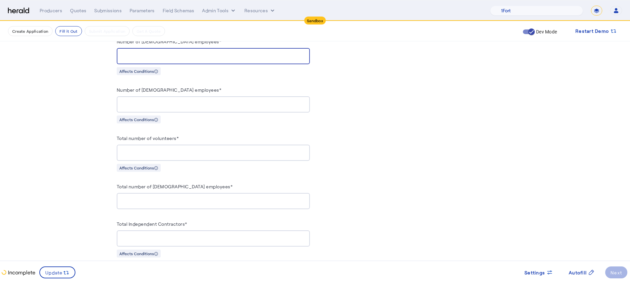
click at [126, 52] on input "**" at bounding box center [213, 56] width 182 height 8
type input "**"
click at [65, 112] on fill-application-step "**********" at bounding box center [315, 41] width 630 height 906
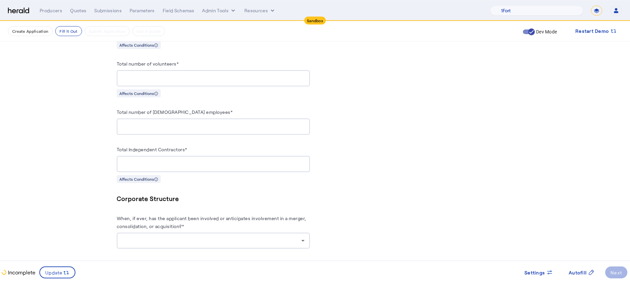
scroll to position [515, 0]
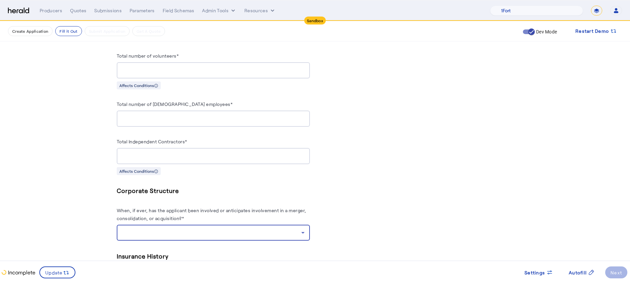
click at [175, 226] on div at bounding box center [211, 232] width 179 height 8
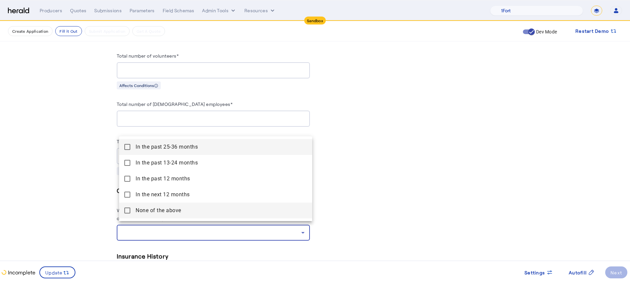
click at [182, 218] on above "None of the above" at bounding box center [215, 210] width 193 height 16
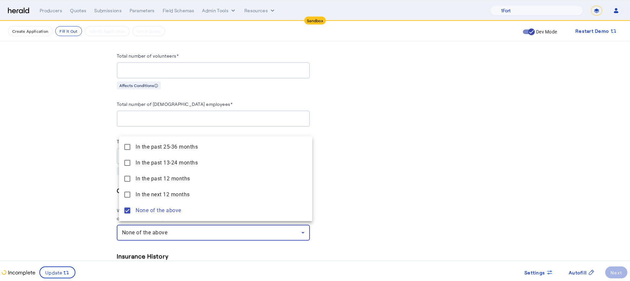
click at [95, 211] on div at bounding box center [315, 140] width 630 height 281
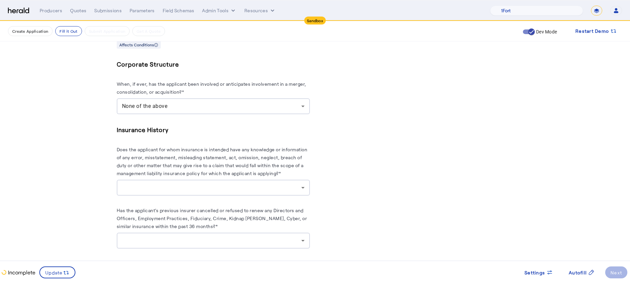
scroll to position [643, 0]
click at [167, 184] on div at bounding box center [211, 186] width 179 height 8
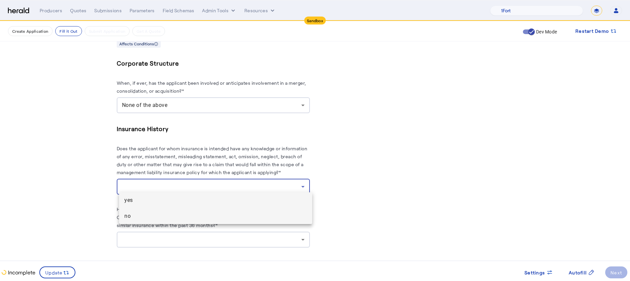
click at [158, 215] on span "no" at bounding box center [215, 216] width 182 height 8
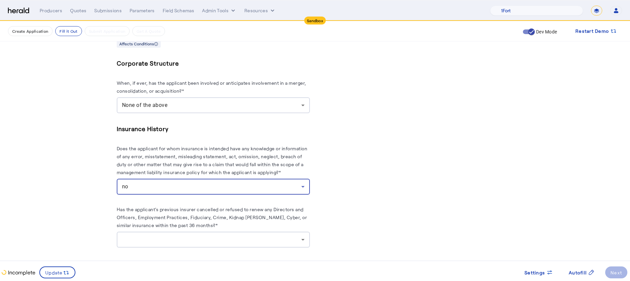
click at [178, 226] on div at bounding box center [211, 239] width 179 height 8
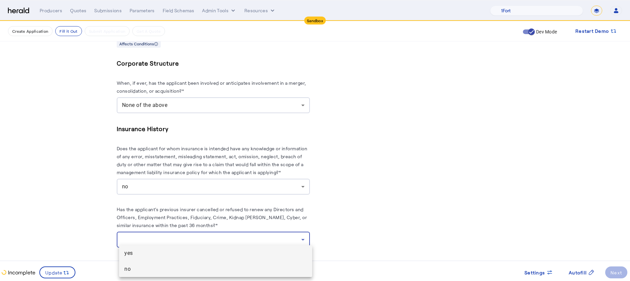
click at [170, 226] on span "no" at bounding box center [215, 269] width 182 height 8
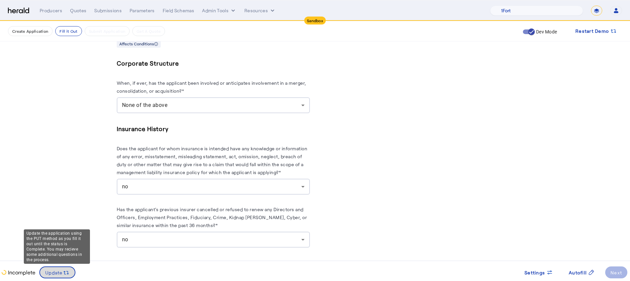
click at [46, 226] on span "Update" at bounding box center [54, 272] width 18 height 7
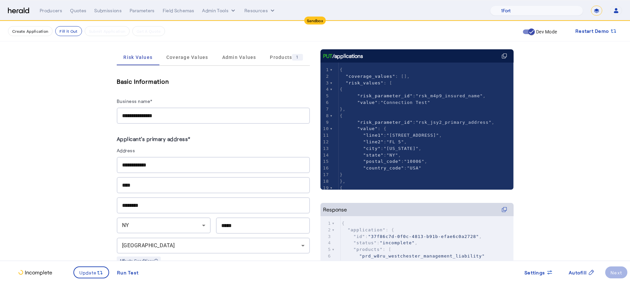
scroll to position [0, 0]
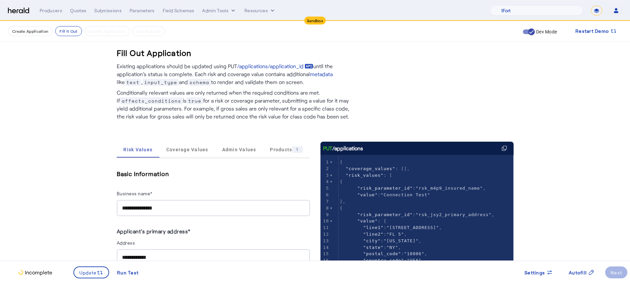
click at [171, 150] on span "Coverage Values" at bounding box center [187, 149] width 42 height 5
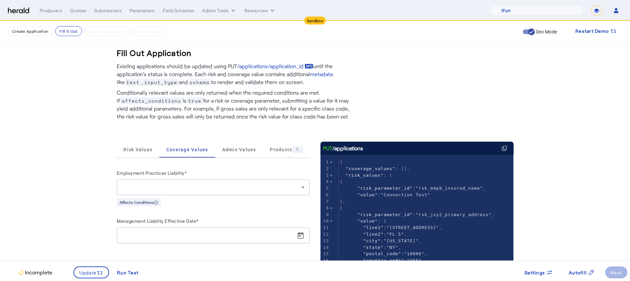
click at [172, 184] on div at bounding box center [211, 187] width 179 height 8
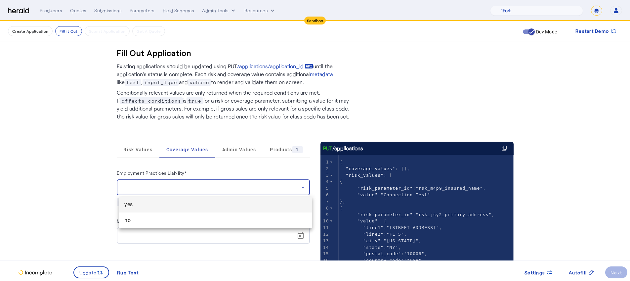
click at [170, 207] on span "yes" at bounding box center [215, 204] width 182 height 8
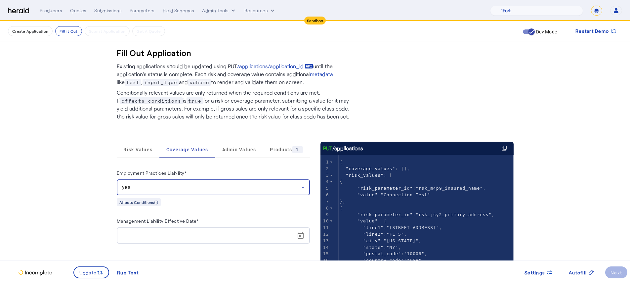
click at [93, 195] on fill-application-step "Create Application Fill it Out Submit Application Get A Quote Dev Mode Restart …" at bounding box center [315, 248] width 630 height 454
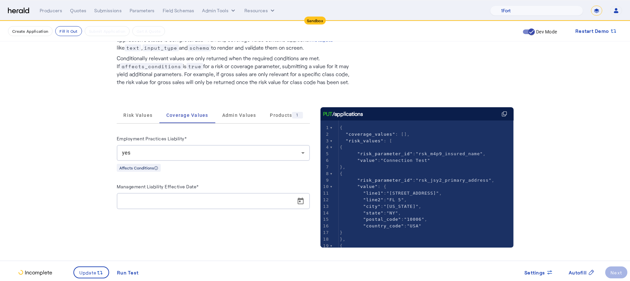
scroll to position [45, 0]
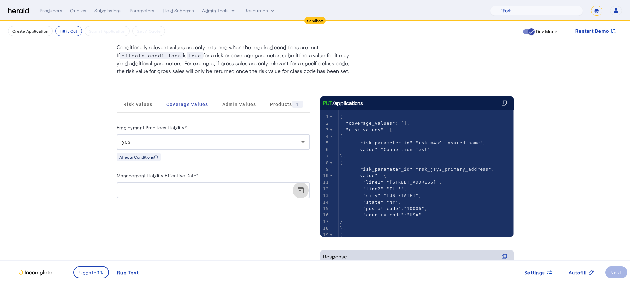
click at [308, 191] on span "Open calendar" at bounding box center [301, 190] width 16 height 16
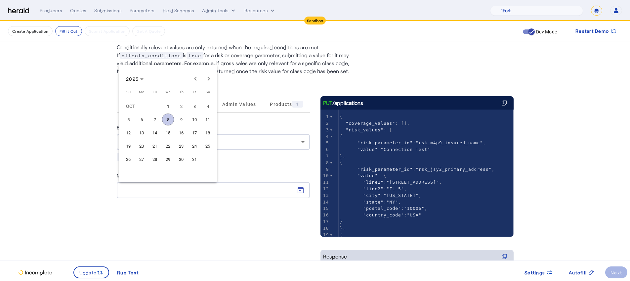
click at [172, 120] on span "8" at bounding box center [168, 119] width 12 height 12
type input "**********"
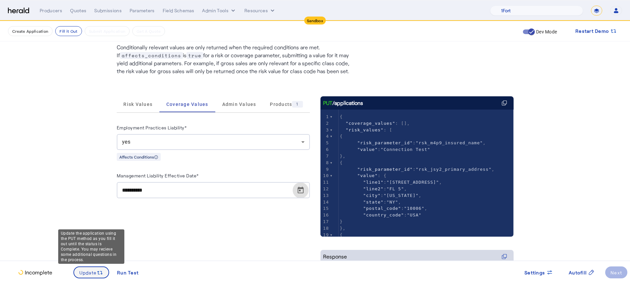
click at [95, 226] on span "Update" at bounding box center [88, 272] width 18 height 7
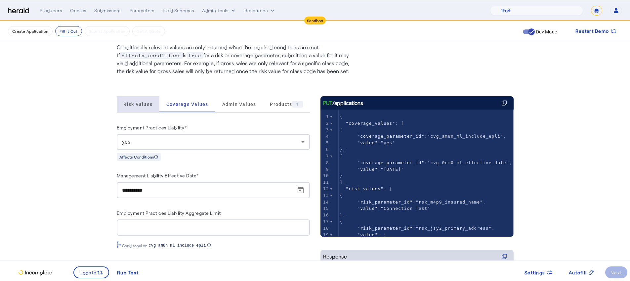
click at [149, 98] on span "Risk Values" at bounding box center [137, 104] width 29 height 16
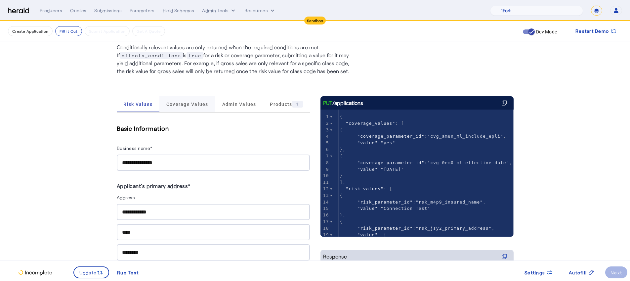
click at [165, 99] on div "Coverage Values" at bounding box center [187, 104] width 56 height 16
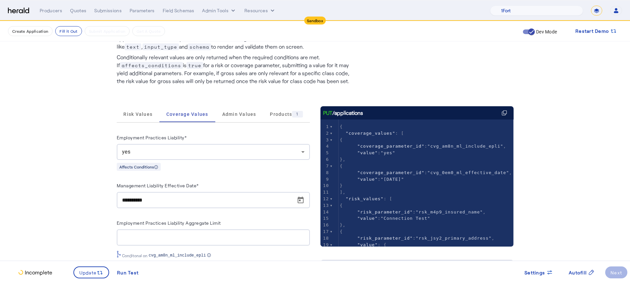
scroll to position [0, 0]
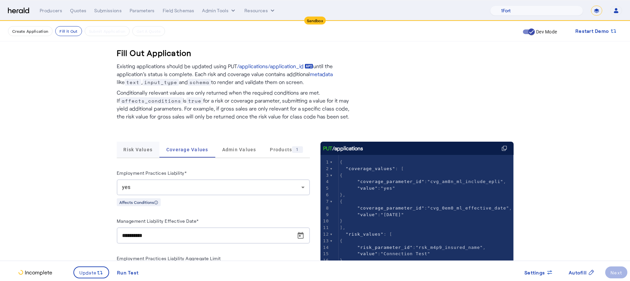
click at [140, 145] on span "Risk Values" at bounding box center [137, 149] width 29 height 16
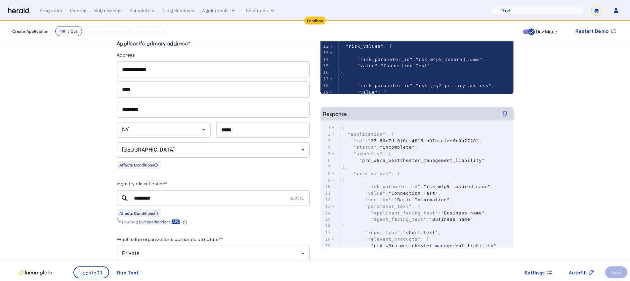
scroll to position [266, 0]
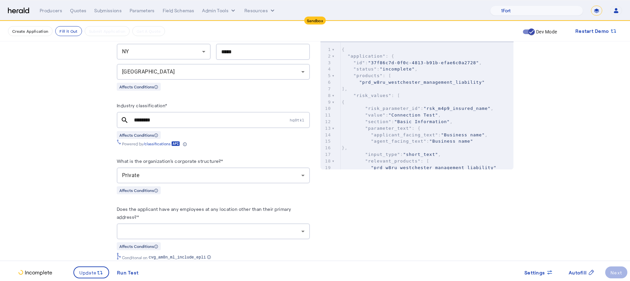
click at [307, 226] on icon at bounding box center [303, 231] width 8 height 8
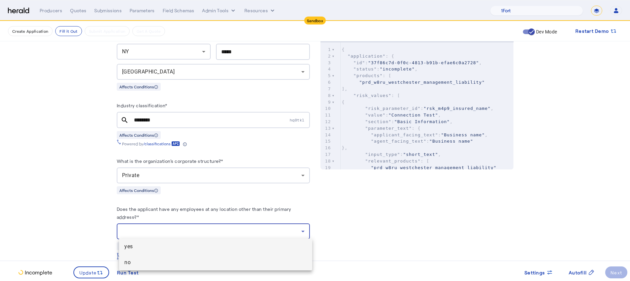
click at [234, 226] on span "no" at bounding box center [215, 262] width 182 height 8
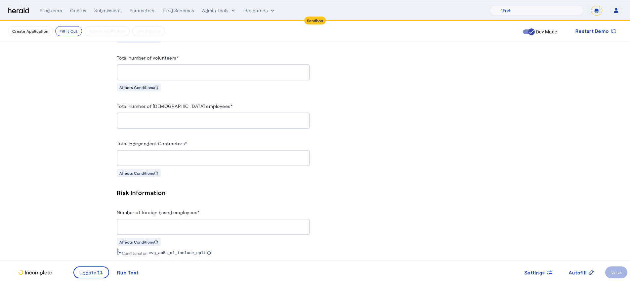
scroll to position [609, 0]
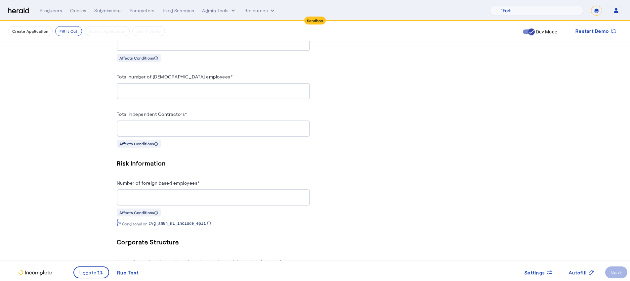
click at [238, 193] on input "Number of foreign based employees*" at bounding box center [213, 197] width 182 height 8
type input "*"
click at [308, 182] on div "Number of foreign based employees*" at bounding box center [213, 184] width 193 height 11
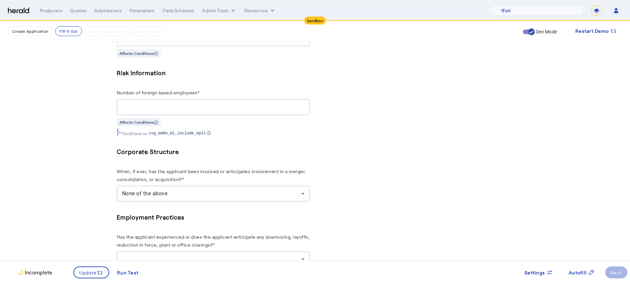
scroll to position [810, 0]
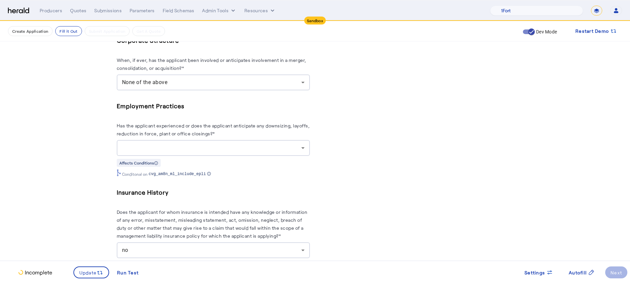
click at [162, 152] on div "Employment Practices Has the applicant experienced or does the applicant antici…" at bounding box center [213, 139] width 193 height 76
click at [165, 146] on div at bounding box center [211, 148] width 179 height 8
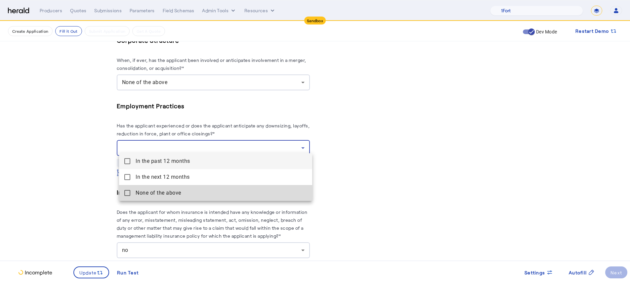
click at [164, 196] on span "None of the above" at bounding box center [221, 193] width 171 height 8
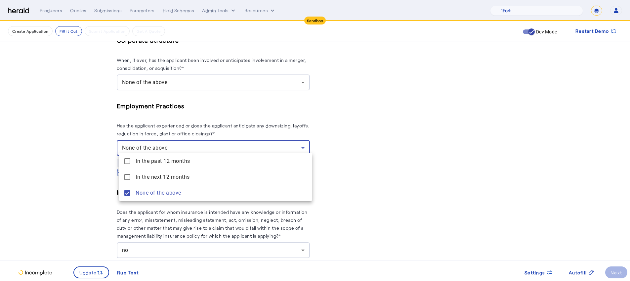
click at [62, 185] on div at bounding box center [315, 140] width 630 height 281
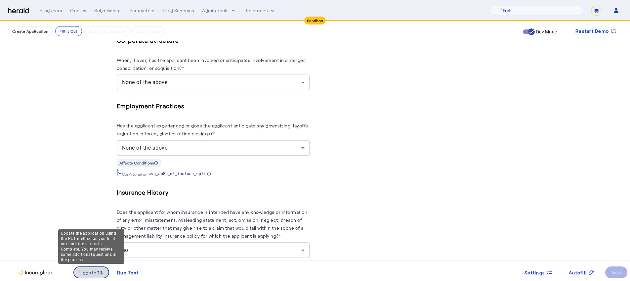
click at [92, 226] on span at bounding box center [91, 272] width 35 height 16
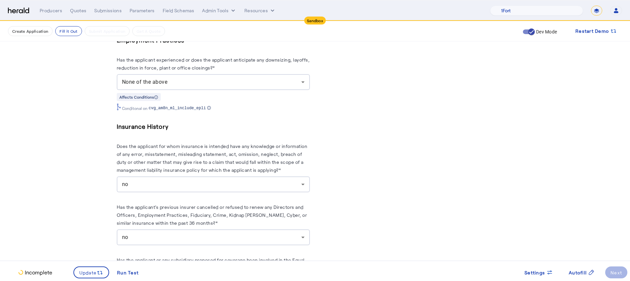
scroll to position [938, 0]
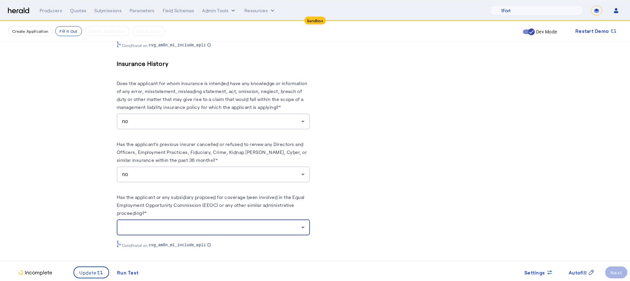
click at [155, 223] on div at bounding box center [211, 227] width 179 height 8
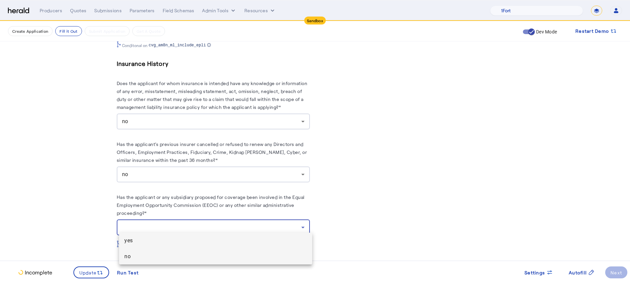
click at [162, 226] on mat-option "no" at bounding box center [215, 256] width 193 height 16
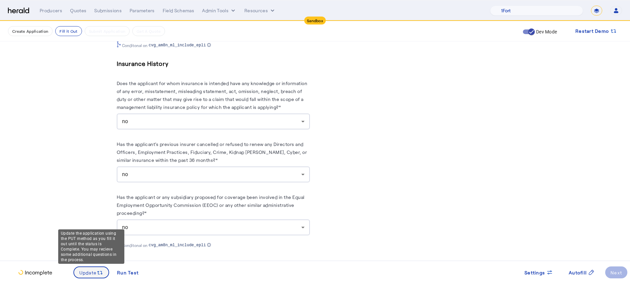
click at [97, 226] on span at bounding box center [91, 272] width 35 height 16
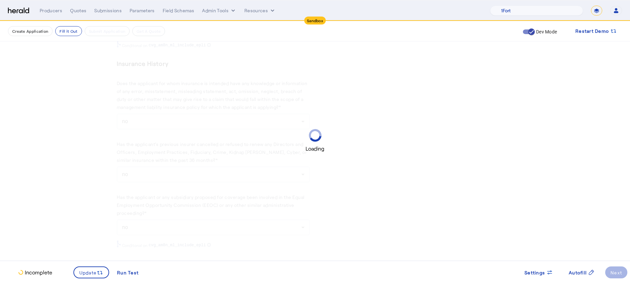
scroll to position [0, 0]
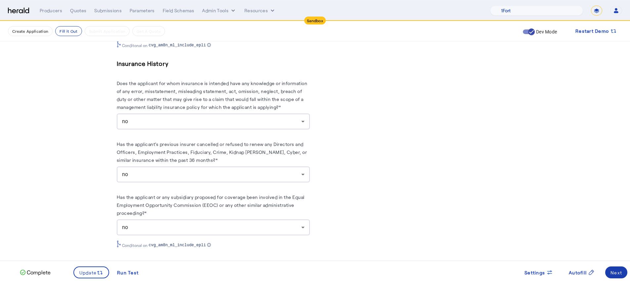
click at [476, 226] on div "Next" at bounding box center [616, 272] width 12 height 7
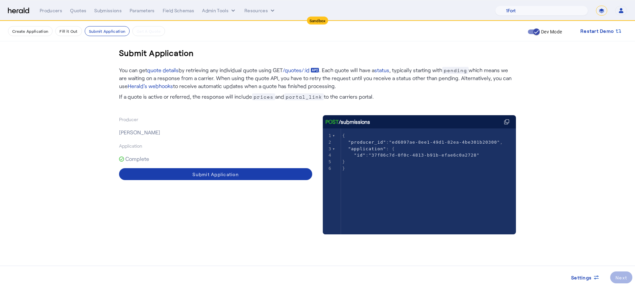
click at [184, 177] on span at bounding box center [215, 174] width 193 height 16
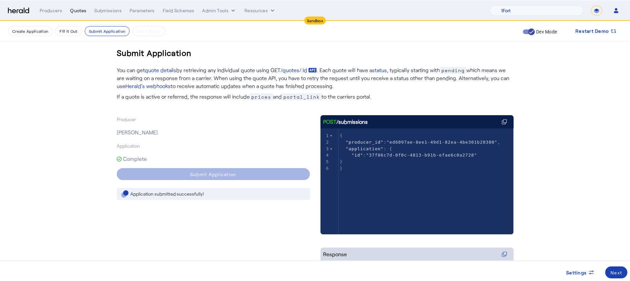
click at [75, 10] on div "Quotes" at bounding box center [78, 10] width 16 height 7
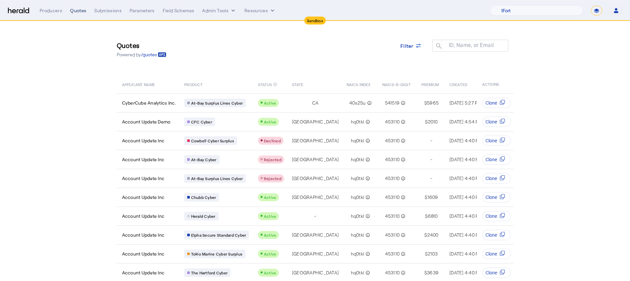
click at [75, 10] on div "Quotes" at bounding box center [78, 10] width 16 height 7
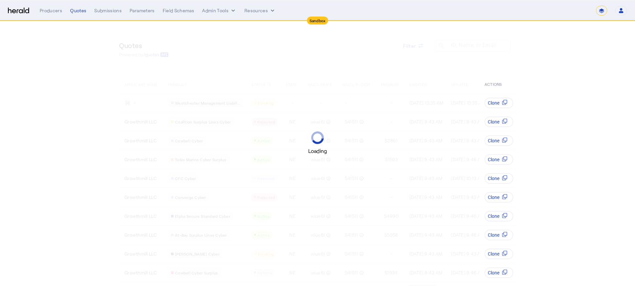
select select "*******"
select select "pfm_z9k1_growthmill"
select select "*******"
select select "pfm_z9k1_growthmill"
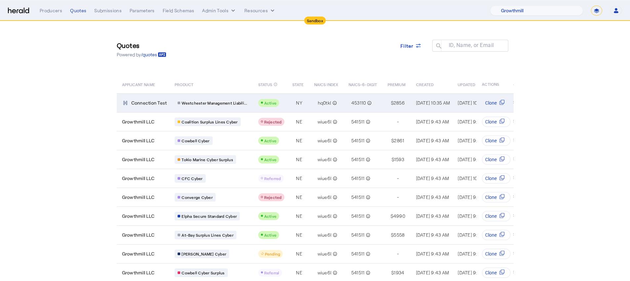
click at [441, 100] on span "[DATE] 10:35 AM" at bounding box center [433, 103] width 34 height 6
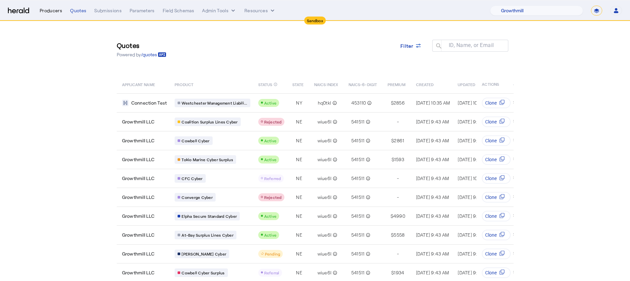
click at [43, 13] on div "Producers" at bounding box center [51, 10] width 22 height 7
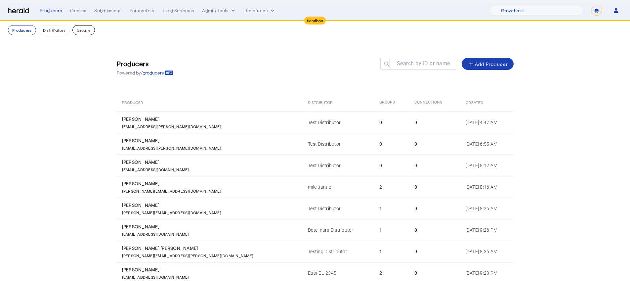
click at [88, 29] on button "Groups" at bounding box center [83, 30] width 22 height 10
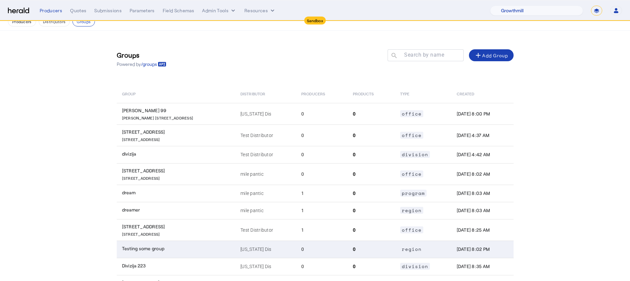
scroll to position [57, 0]
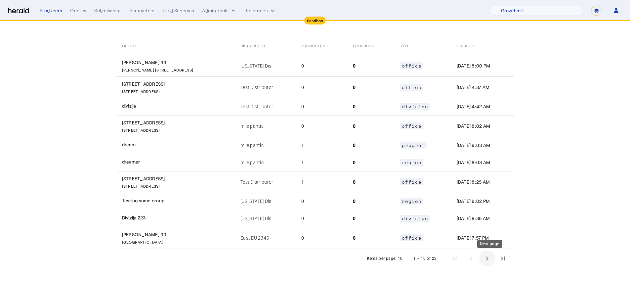
click at [488, 258] on span "Next page" at bounding box center [487, 258] width 16 height 16
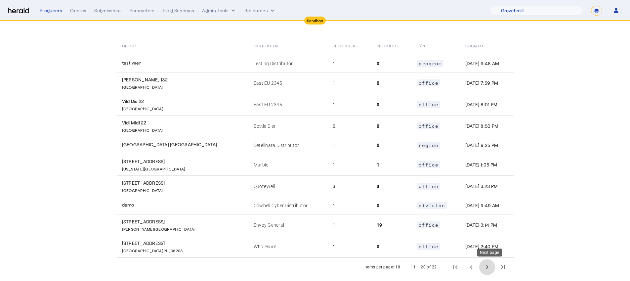
click at [487, 261] on span "Next page" at bounding box center [487, 267] width 16 height 16
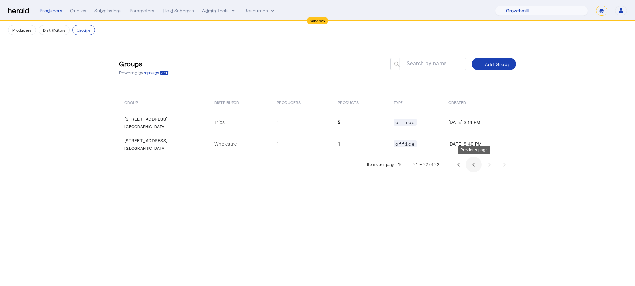
click at [478, 169] on span "Previous page" at bounding box center [473, 164] width 16 height 16
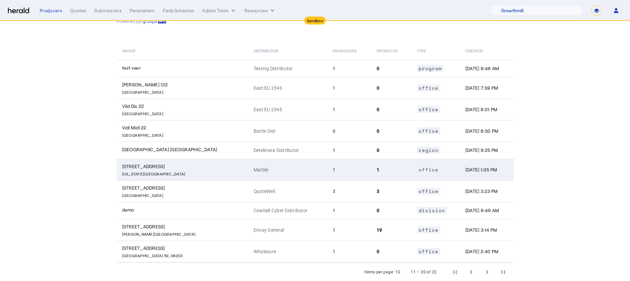
scroll to position [65, 0]
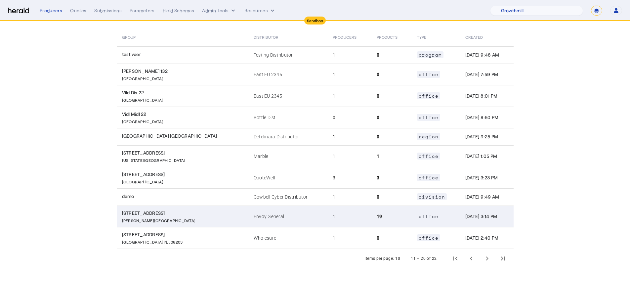
click at [412, 223] on td "office" at bounding box center [436, 215] width 48 height 21
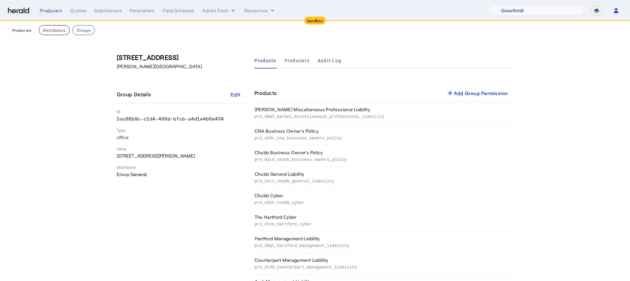
click at [45, 25] on button "Distributors" at bounding box center [54, 30] width 31 height 10
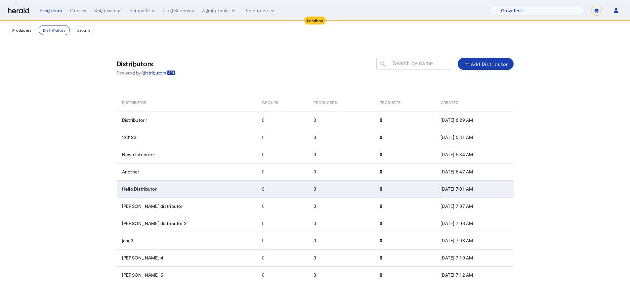
scroll to position [35, 0]
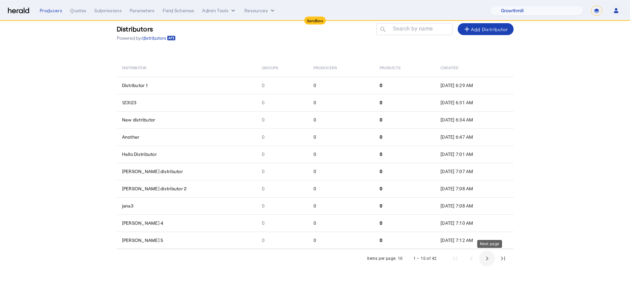
click at [488, 254] on span "Next page" at bounding box center [487, 258] width 16 height 16
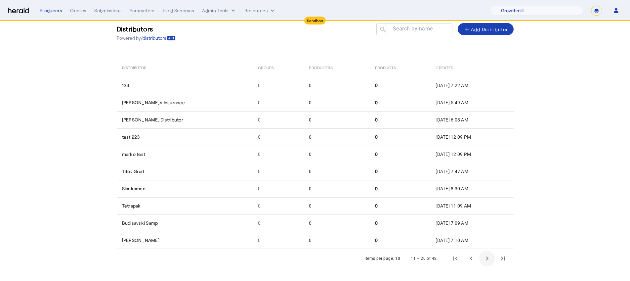
click at [488, 254] on span "Next page" at bounding box center [487, 258] width 16 height 16
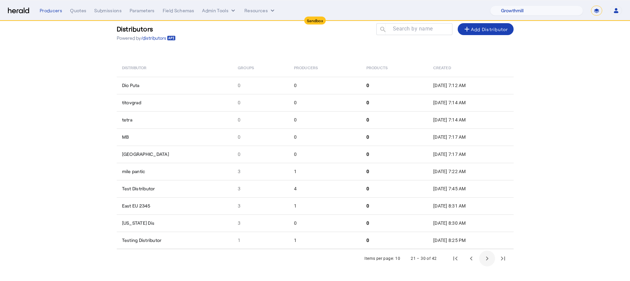
click at [488, 253] on span "Next page" at bounding box center [487, 258] width 16 height 16
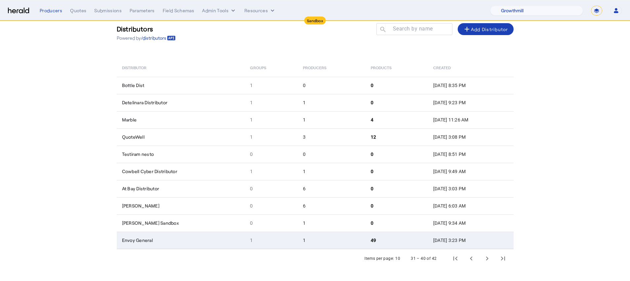
click at [428, 244] on td "[DATE] 3:23 PM" at bounding box center [471, 239] width 86 height 17
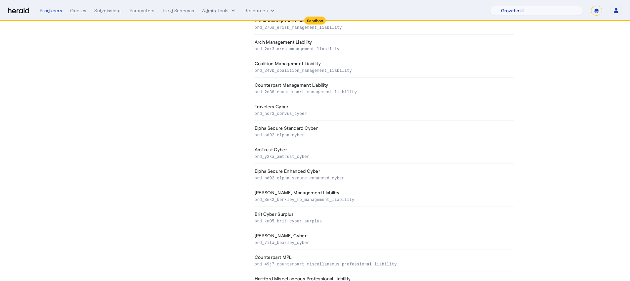
scroll to position [888, 0]
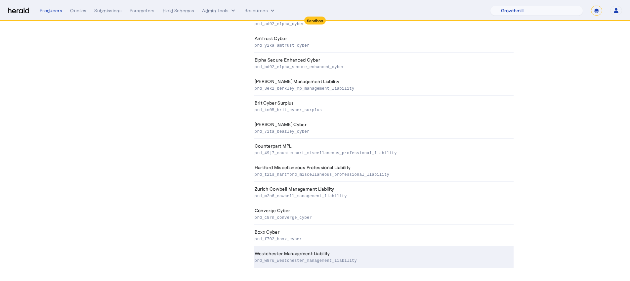
click at [393, 250] on td "Westchester Management Liability prd_w8ru_westchester_management_liability" at bounding box center [383, 256] width 259 height 21
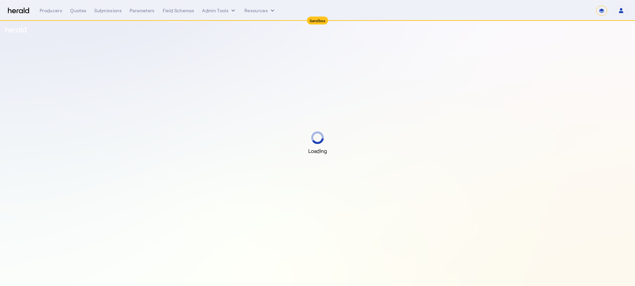
select select "*******"
